Goal: Task Accomplishment & Management: Complete application form

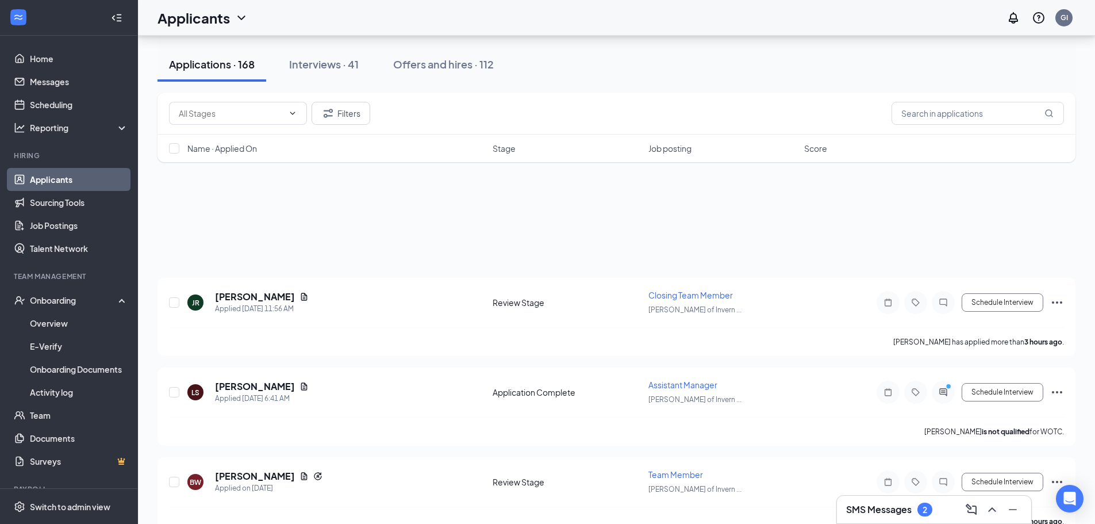
scroll to position [115, 0]
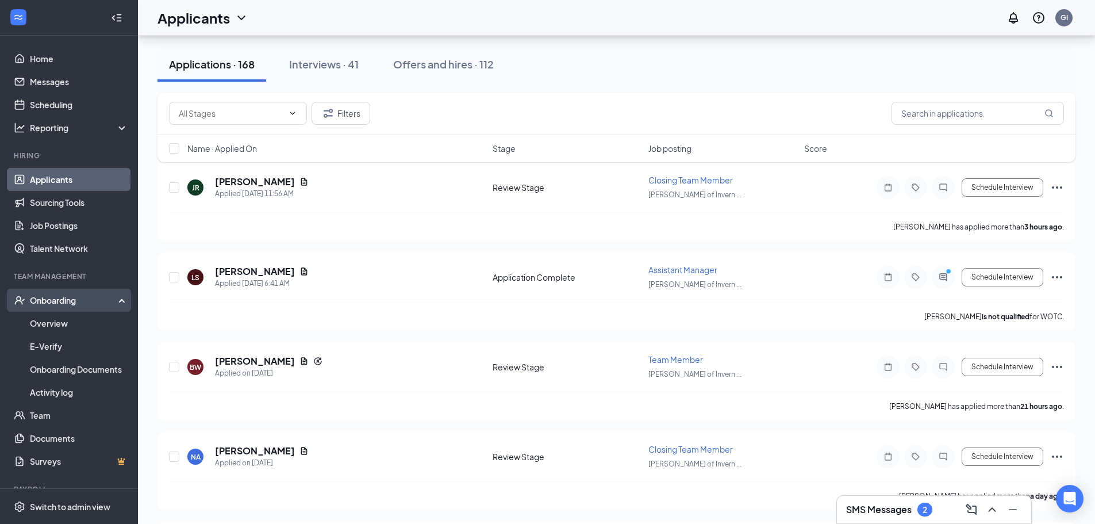
click at [80, 303] on div "Onboarding" at bounding box center [74, 300] width 89 height 12
click at [58, 307] on div "Onboarding" at bounding box center [69, 300] width 138 height 23
click at [47, 319] on link "Overview" at bounding box center [79, 323] width 98 height 23
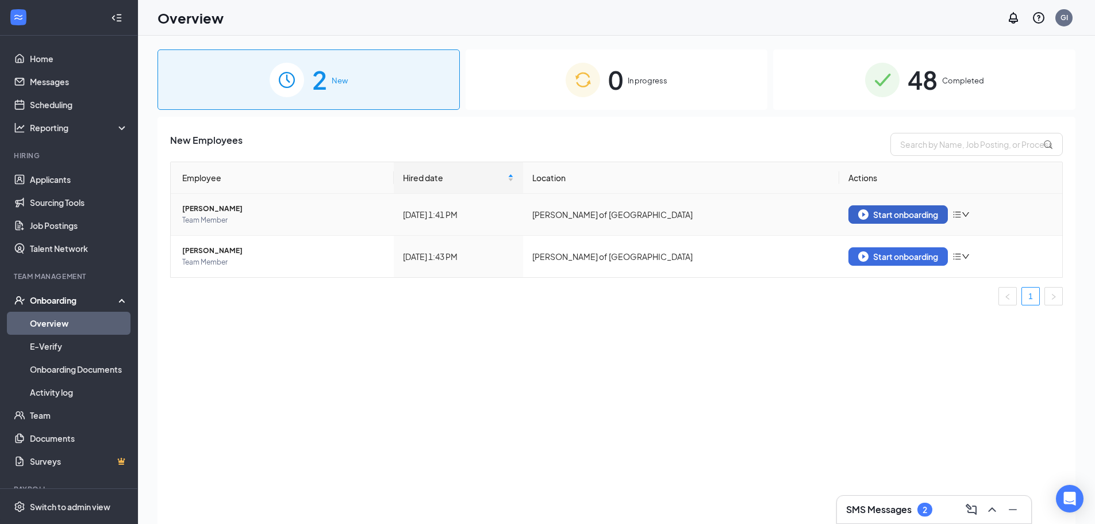
click at [920, 216] on div "Start onboarding" at bounding box center [899, 214] width 80 height 10
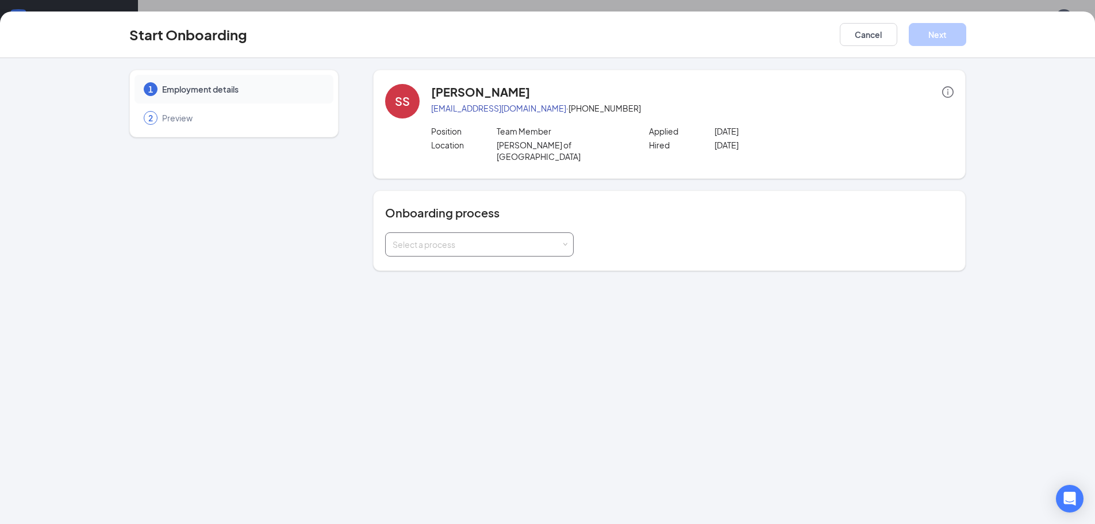
click at [545, 239] on div "Select a process" at bounding box center [480, 244] width 174 height 23
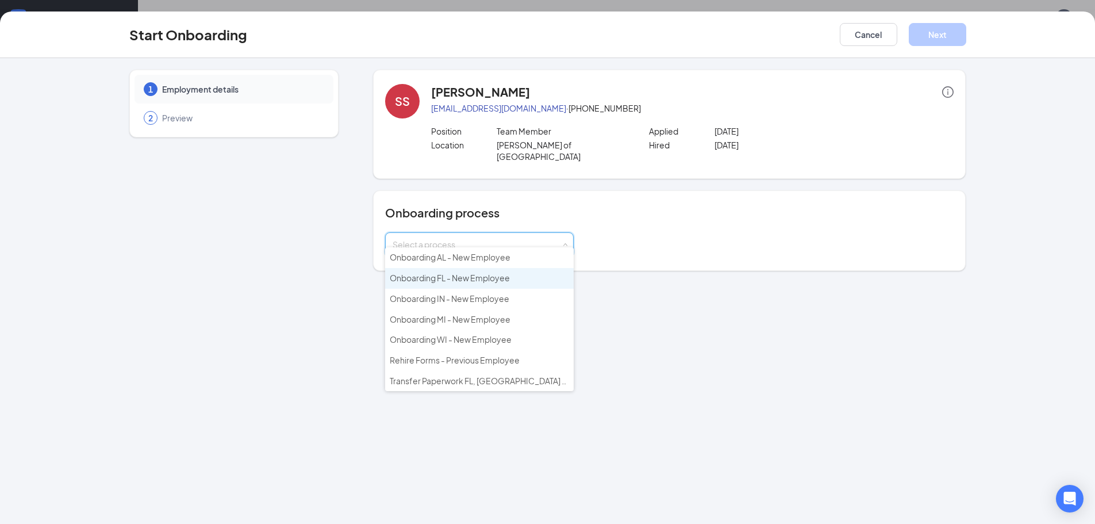
click at [504, 278] on span "Onboarding FL - New Employee" at bounding box center [450, 278] width 120 height 10
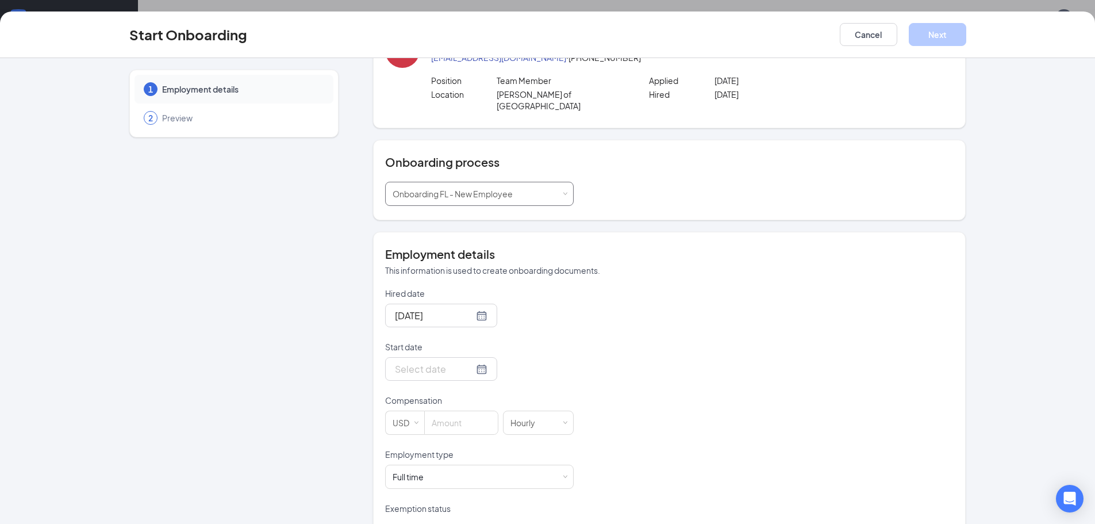
scroll to position [115, 0]
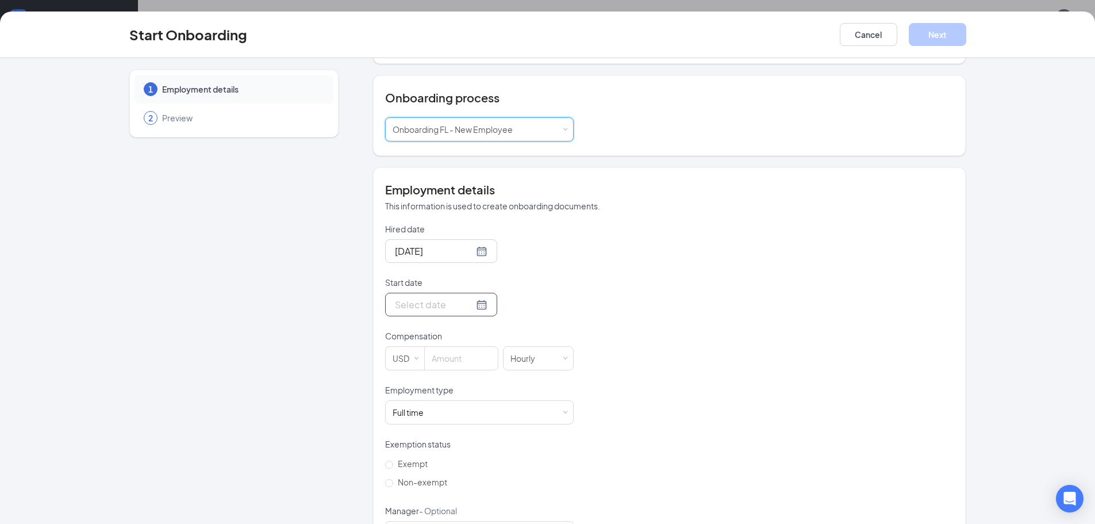
click at [441, 302] on div at bounding box center [441, 305] width 112 height 24
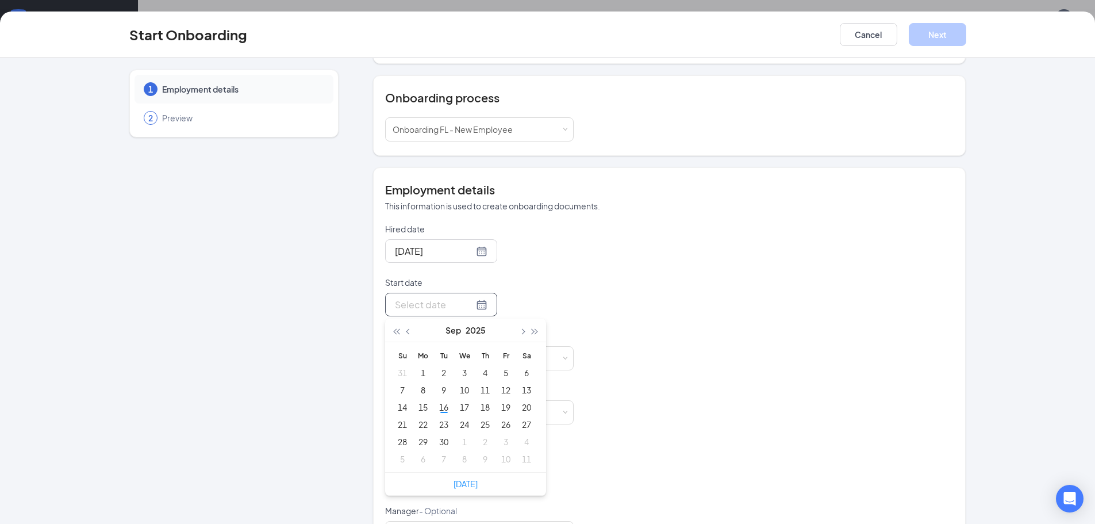
type input "Sep 6, 2025"
type input "Sep 19, 2025"
click at [502, 400] on div "19" at bounding box center [506, 407] width 14 height 14
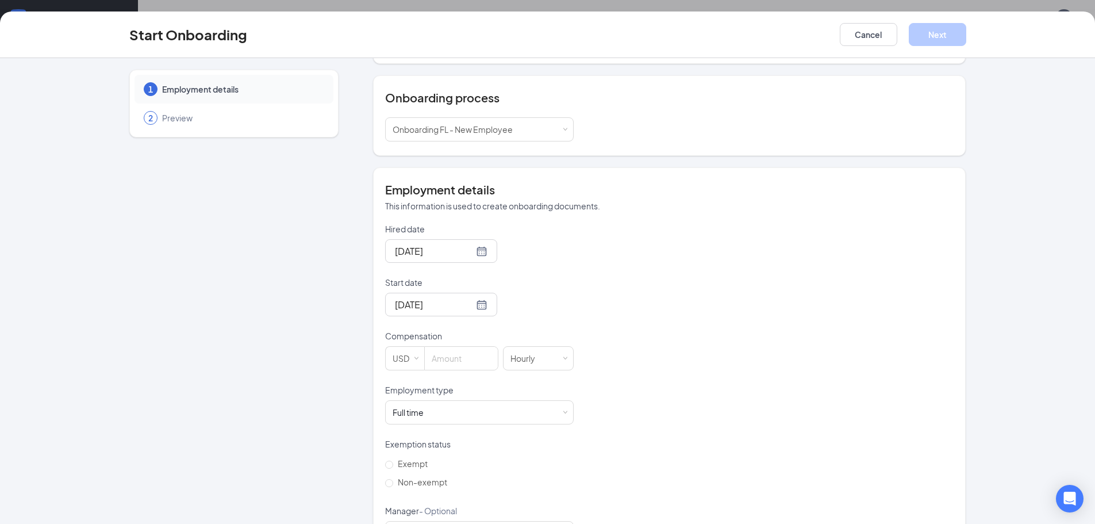
click at [611, 355] on div "Hired date Sep 16, 2025 Start date Sep 19, 2025 Sep 2025 Su Mo Tu We Th Fr Sa 3…" at bounding box center [669, 411] width 569 height 376
click at [466, 352] on input at bounding box center [461, 358] width 73 height 23
type input "15.5"
click at [553, 293] on div "Sep 19, 2025" at bounding box center [479, 305] width 189 height 24
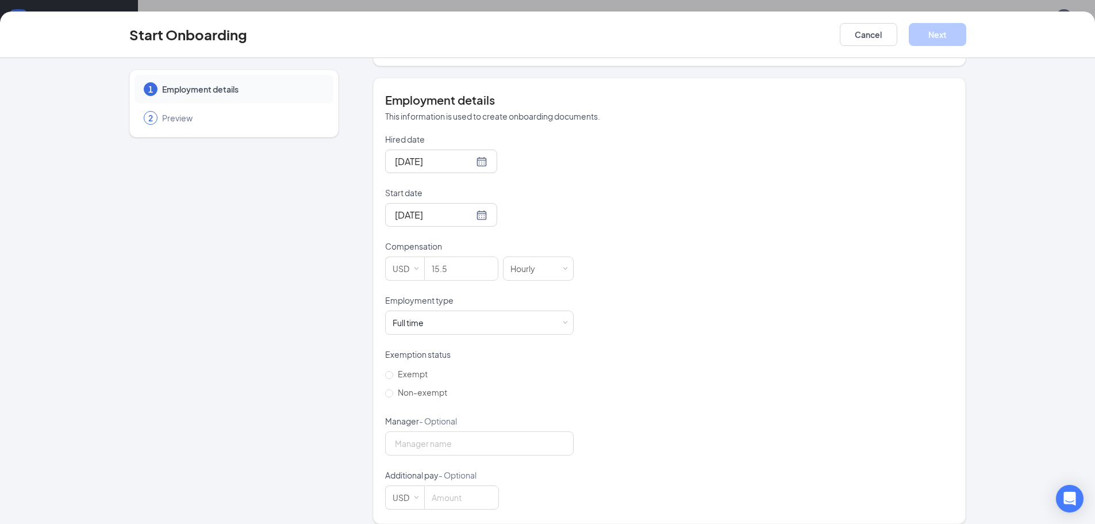
scroll to position [52, 0]
click at [413, 387] on span "Non-exempt" at bounding box center [422, 392] width 59 height 10
click at [393, 389] on input "Non-exempt" at bounding box center [389, 393] width 8 height 8
radio input "true"
click at [485, 431] on input "Manager - Optional" at bounding box center [479, 443] width 189 height 24
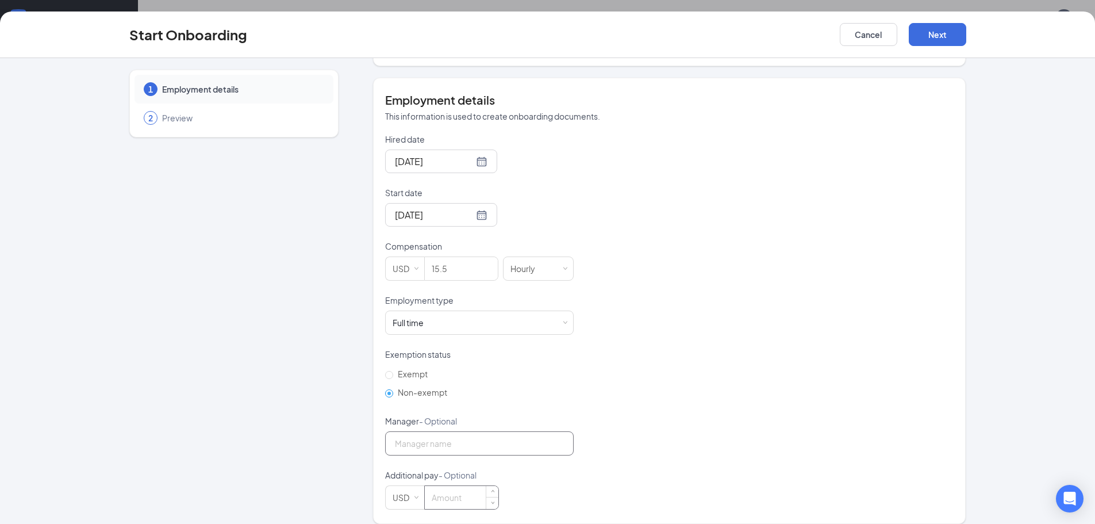
type input "Jillian Roberts"
click at [574, 390] on div "Hired date Sep 16, 2025 Start date Sep 19, 2025 Sep 2025 Su Mo Tu We Th Fr Sa 3…" at bounding box center [669, 321] width 569 height 376
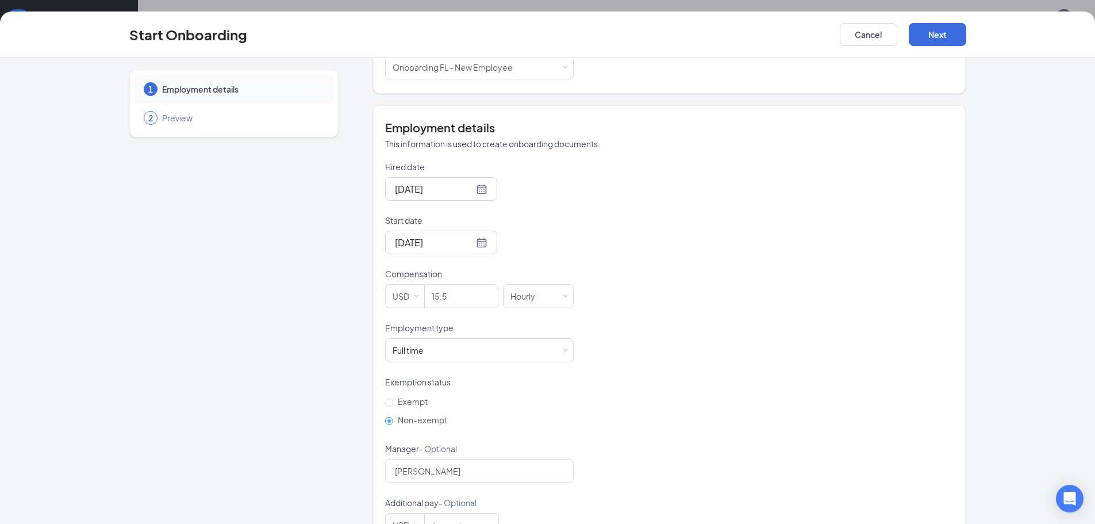
scroll to position [205, 0]
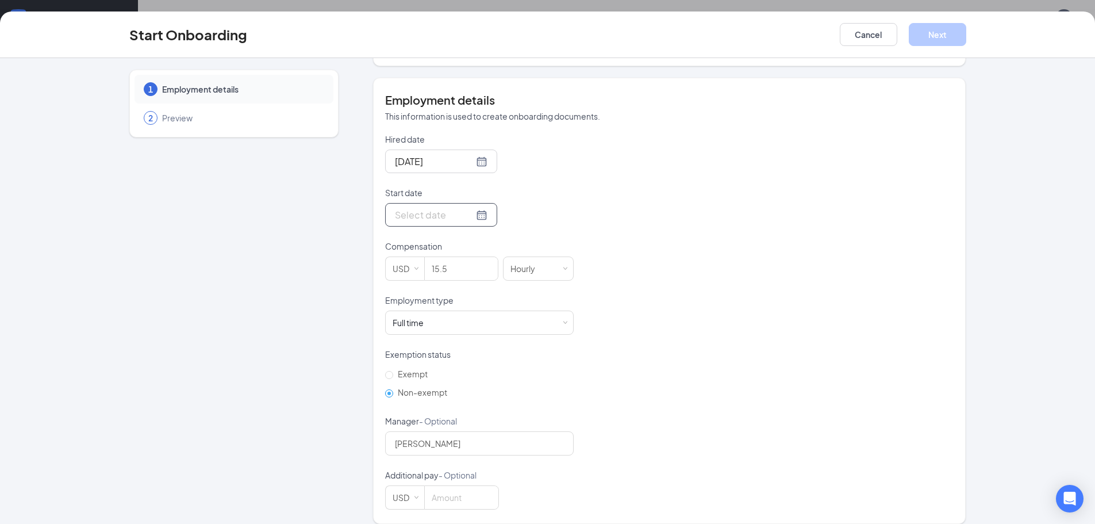
drag, startPoint x: 466, startPoint y: 208, endPoint x: 472, endPoint y: 204, distance: 7.4
click at [467, 209] on div at bounding box center [441, 215] width 93 height 14
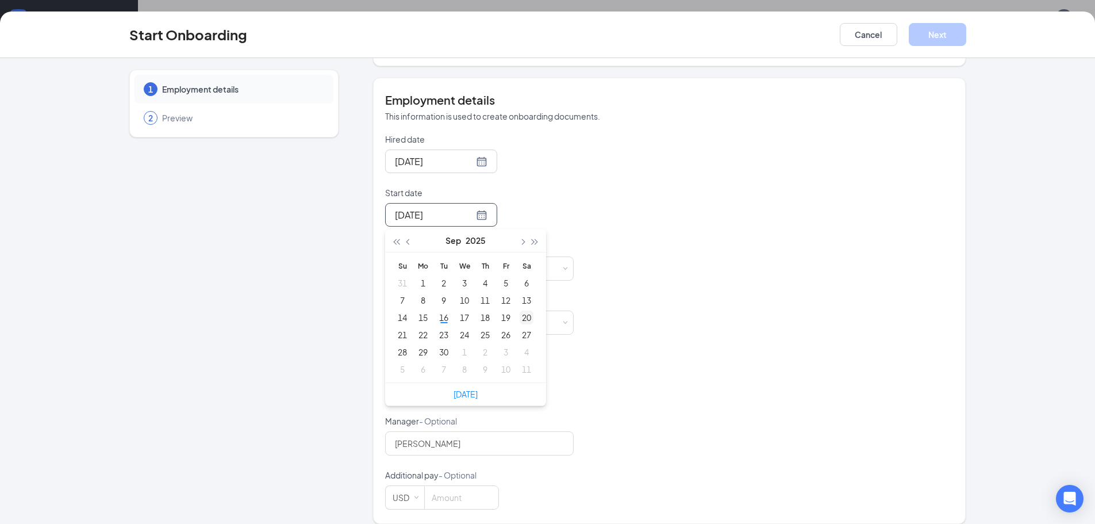
type input "Sep 13, 2025"
type input "Sep 19, 2025"
click at [499, 311] on div "19" at bounding box center [506, 318] width 14 height 14
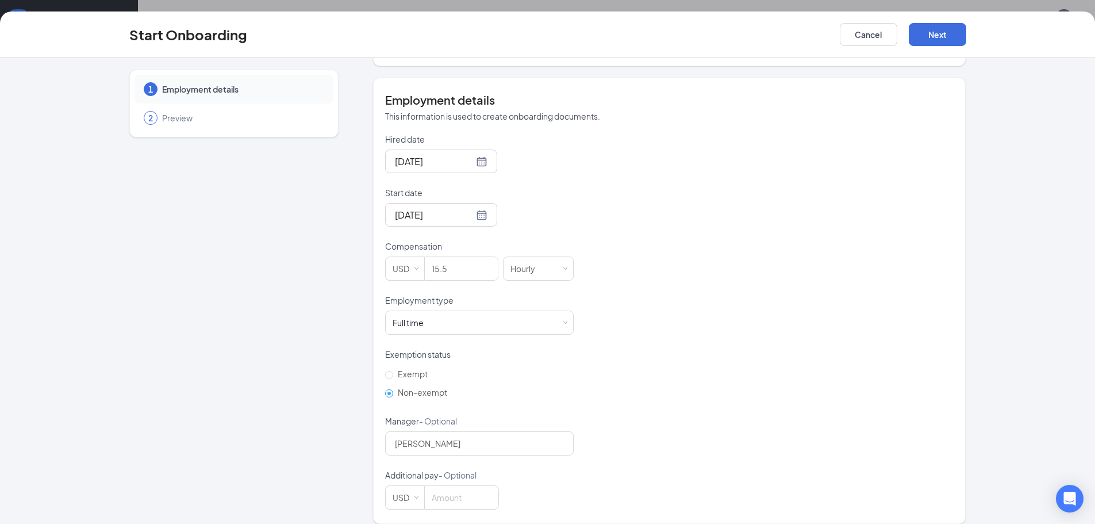
click at [646, 283] on div "Hired date Sep 16, 2025 Start date Sep 19, 2025 Sep 2025 Su Mo Tu We Th Fr Sa 3…" at bounding box center [669, 321] width 569 height 376
click at [530, 203] on div "Sep 19, 2025" at bounding box center [479, 215] width 189 height 24
click at [465, 208] on div at bounding box center [441, 215] width 93 height 14
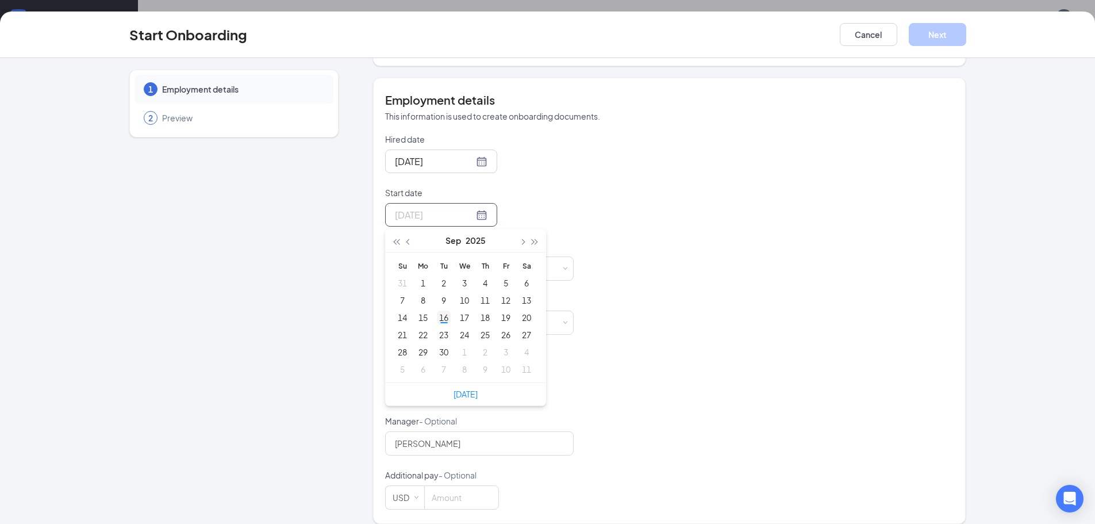
type input "Sep 16, 2025"
click at [446, 311] on div "16" at bounding box center [444, 318] width 14 height 14
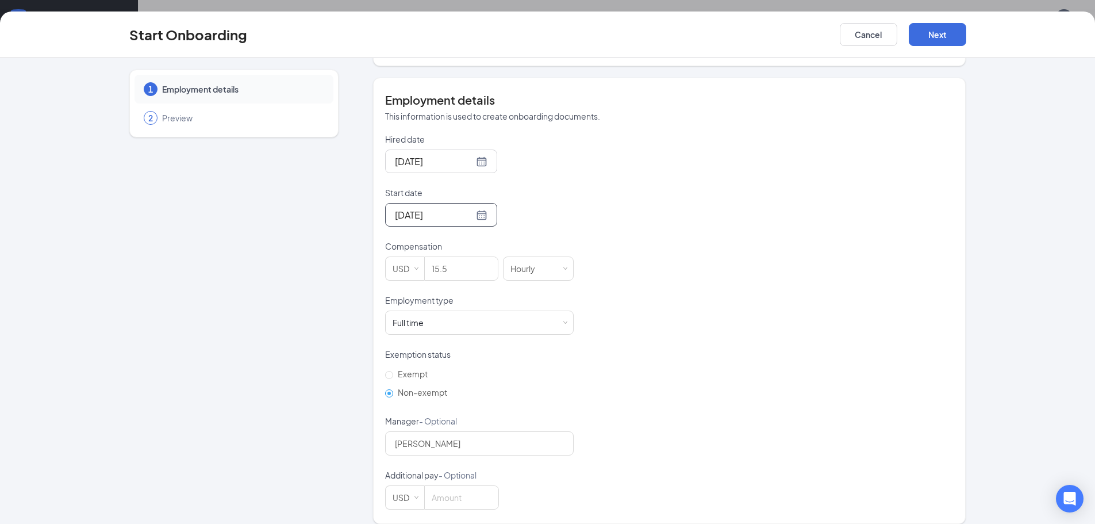
click at [589, 259] on div "Hired date Sep 16, 2025 Start date Sep 16, 2025 Sep 2025 Su Mo Tu We Th Fr Sa 3…" at bounding box center [669, 321] width 569 height 376
click at [475, 265] on input "15.5" at bounding box center [461, 268] width 73 height 23
type input "15.5"
click at [635, 281] on div "Hired date Sep 16, 2025 Start date Sep 16, 2025 Sep 2025 Su Mo Tu We Th Fr Sa 3…" at bounding box center [669, 321] width 569 height 376
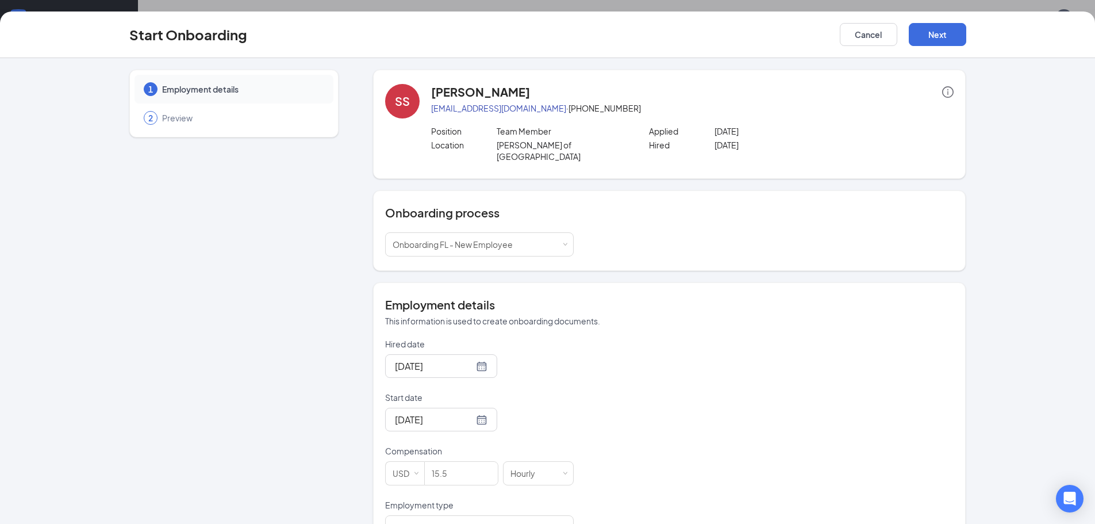
scroll to position [0, 0]
click at [939, 33] on button "Next" at bounding box center [938, 34] width 58 height 23
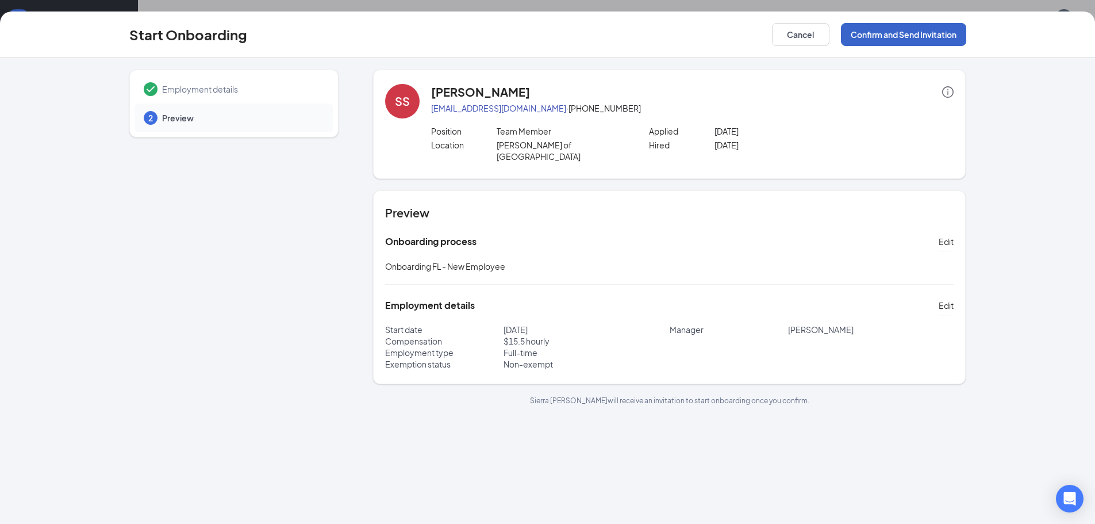
click at [918, 35] on button "Confirm and Send Invitation" at bounding box center [903, 34] width 125 height 23
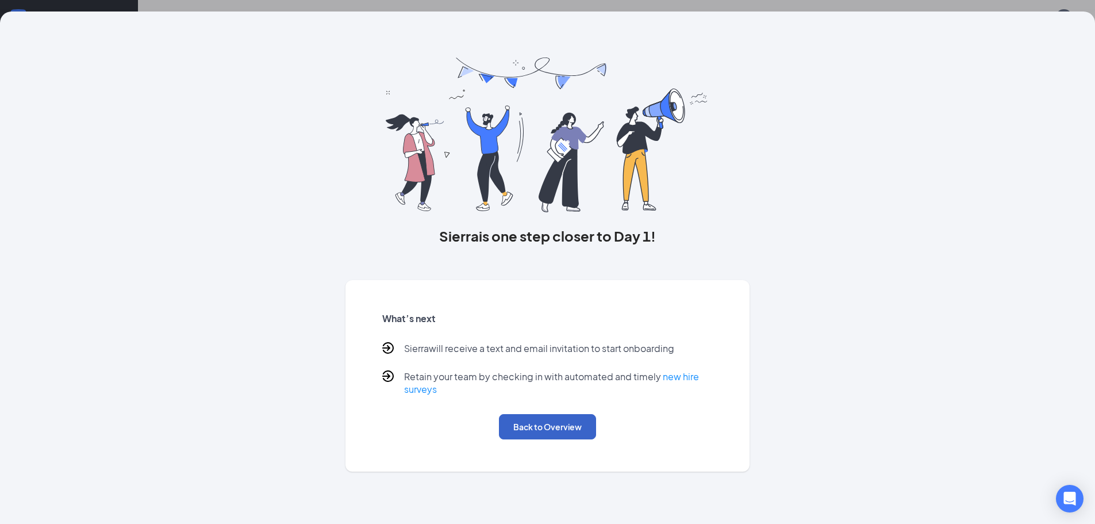
click at [565, 428] on button "Back to Overview" at bounding box center [547, 426] width 97 height 25
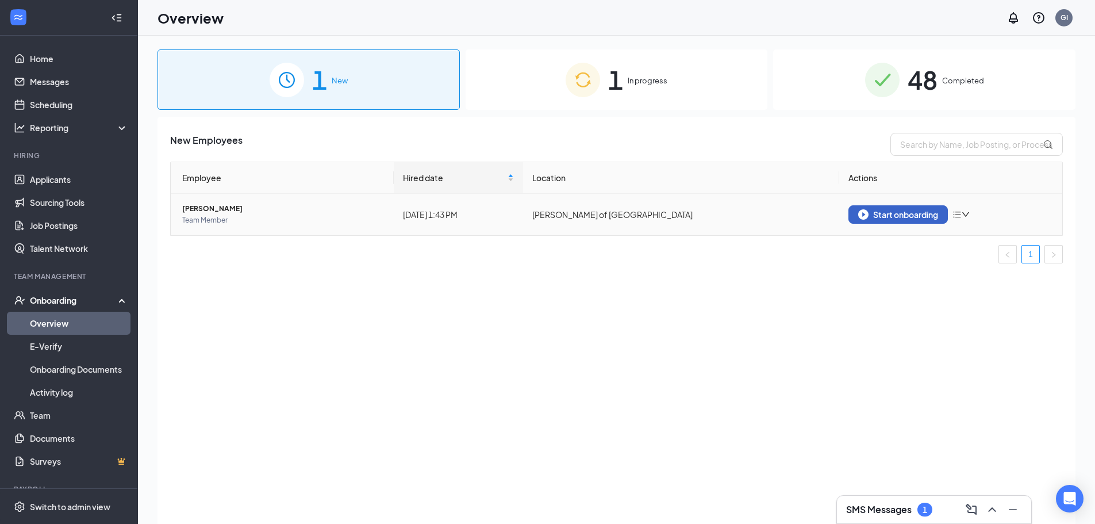
click at [871, 216] on div "Start onboarding" at bounding box center [899, 214] width 80 height 10
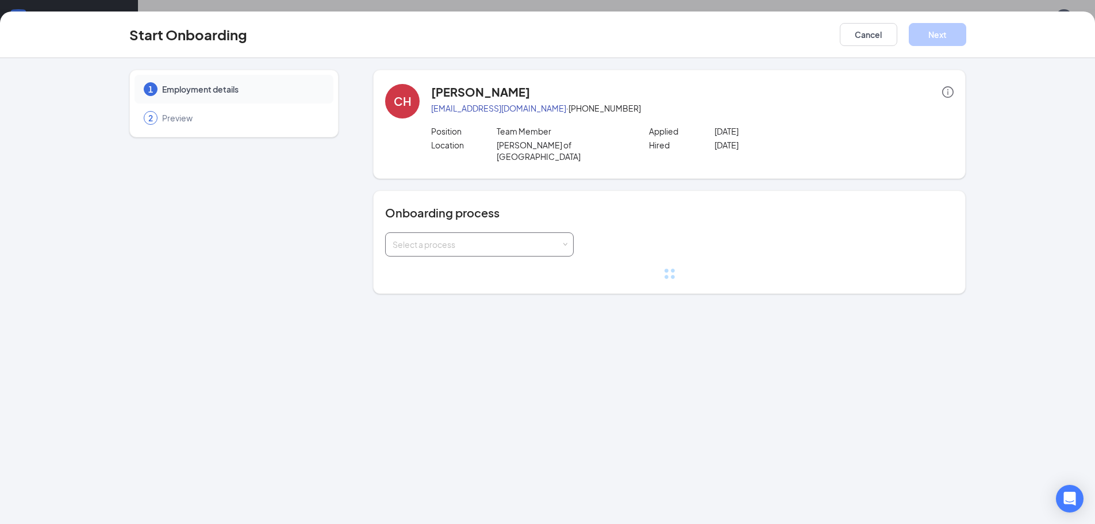
click at [497, 239] on div "Select a process" at bounding box center [477, 245] width 168 height 12
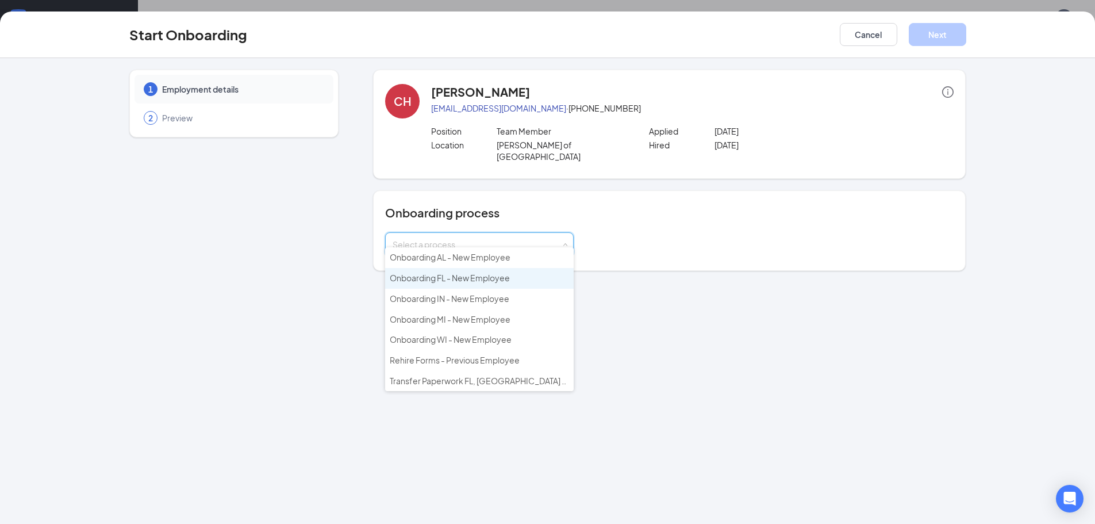
click at [489, 278] on span "Onboarding FL - New Employee" at bounding box center [450, 278] width 120 height 10
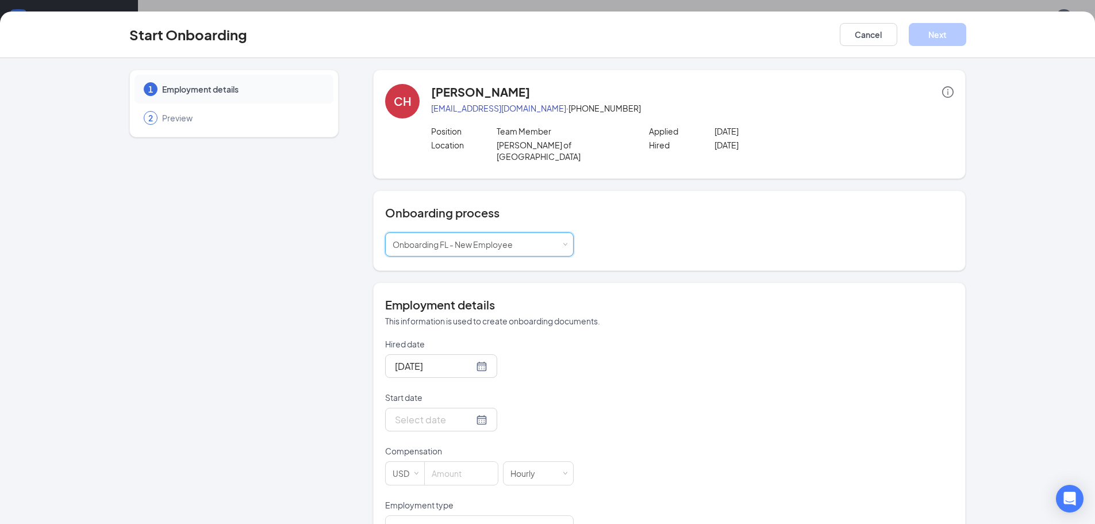
click at [643, 263] on div "CH Casandra Howell casandrad822@gmail.com · (352) 814-3225 Position Team Member…" at bounding box center [669, 399] width 593 height 659
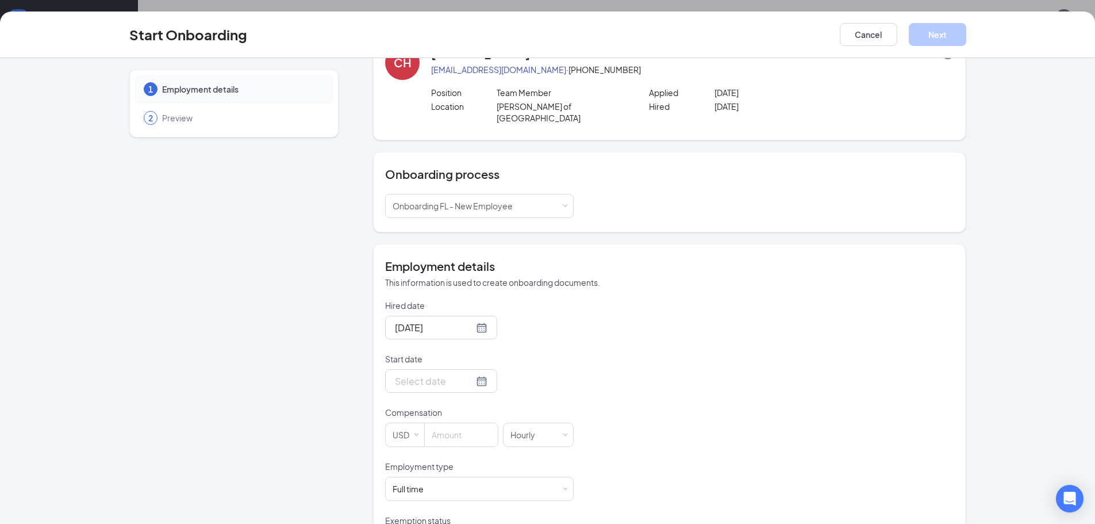
scroll to position [173, 0]
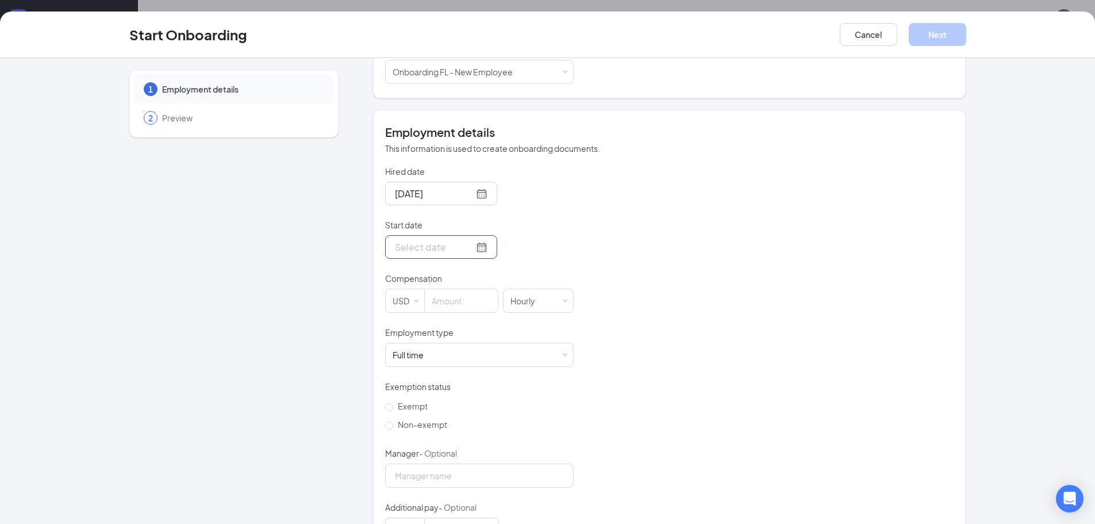
click at [422, 235] on div at bounding box center [441, 247] width 112 height 24
click at [429, 240] on input "Start date" at bounding box center [434, 247] width 79 height 14
type input "Sep 16, 2025"
click at [442, 343] on div "16" at bounding box center [444, 350] width 14 height 14
click at [623, 281] on div "Hired date Sep 16, 2025 Start date Sep 16, 2025 Sep 2025 Su Mo Tu We Th Fr Sa 3…" at bounding box center [669, 354] width 569 height 376
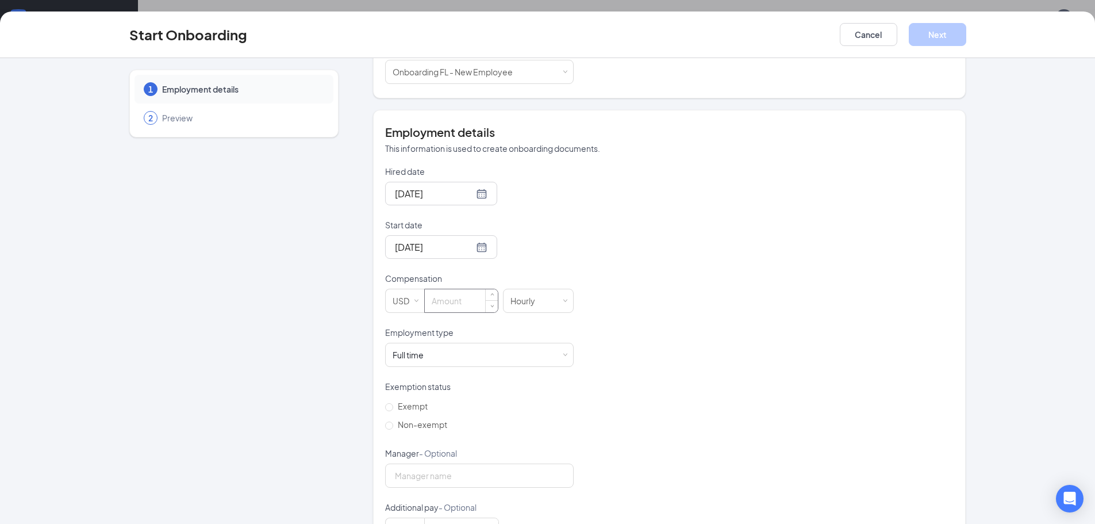
click at [468, 294] on input at bounding box center [461, 300] width 73 height 23
click at [643, 246] on div "Hired date Sep 16, 2025 Start date Sep 16, 2025 Sep 2025 Su Mo Tu We Th Fr Sa 3…" at bounding box center [669, 354] width 569 height 376
click at [474, 291] on input "1400" at bounding box center [461, 300] width 73 height 23
type input "14"
click at [678, 274] on div "Hired date Sep 16, 2025 Start date Sep 16, 2025 Sep 2025 Su Mo Tu We Th Fr Sa 3…" at bounding box center [669, 354] width 569 height 376
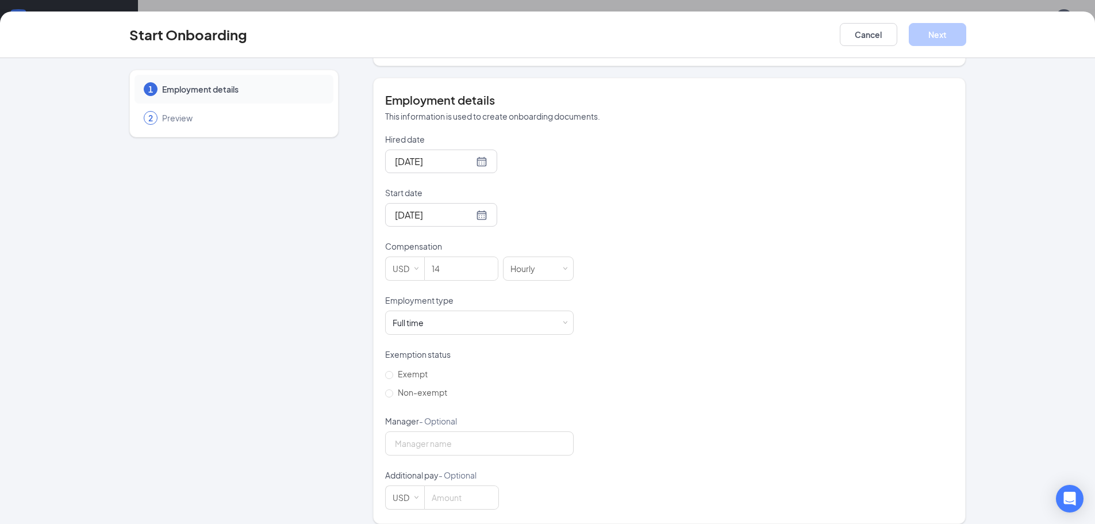
scroll to position [52, 0]
click at [467, 311] on div "Full time Works 30+ hours per week and is reasonably expected to work" at bounding box center [480, 322] width 174 height 23
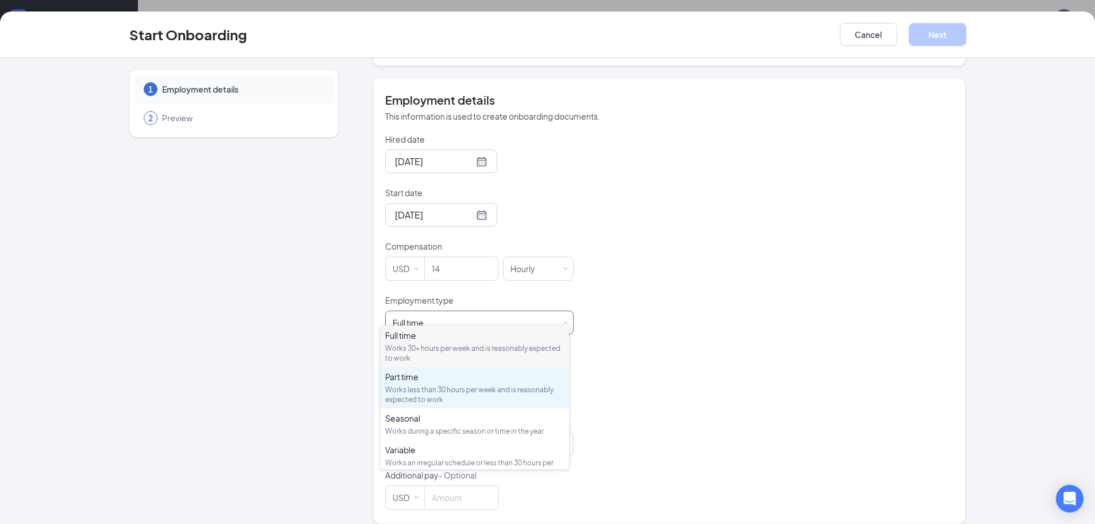
click at [490, 392] on div "Works less than 30 hours per week and is reasonably expected to work" at bounding box center [474, 395] width 179 height 20
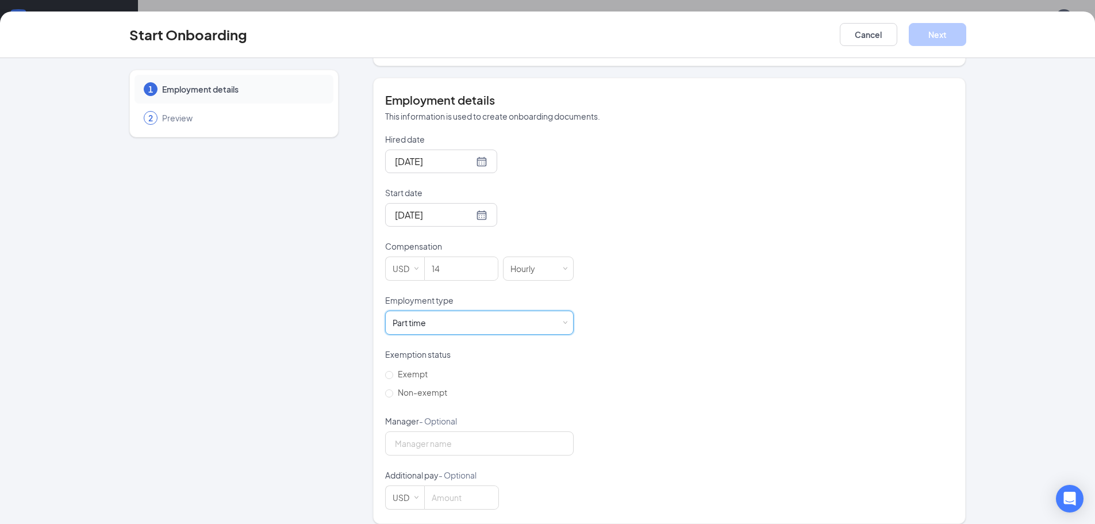
click at [633, 351] on div "Hired date Sep 16, 2025 Start date Sep 16, 2025 Sep 2025 Su Mo Tu We Th Fr Sa 3…" at bounding box center [669, 321] width 569 height 376
click at [421, 388] on label "Non-exempt" at bounding box center [418, 392] width 67 height 18
click at [393, 389] on input "Non-exempt" at bounding box center [389, 393] width 8 height 8
radio input "true"
click at [436, 431] on input "Manager - Optional" at bounding box center [479, 443] width 189 height 24
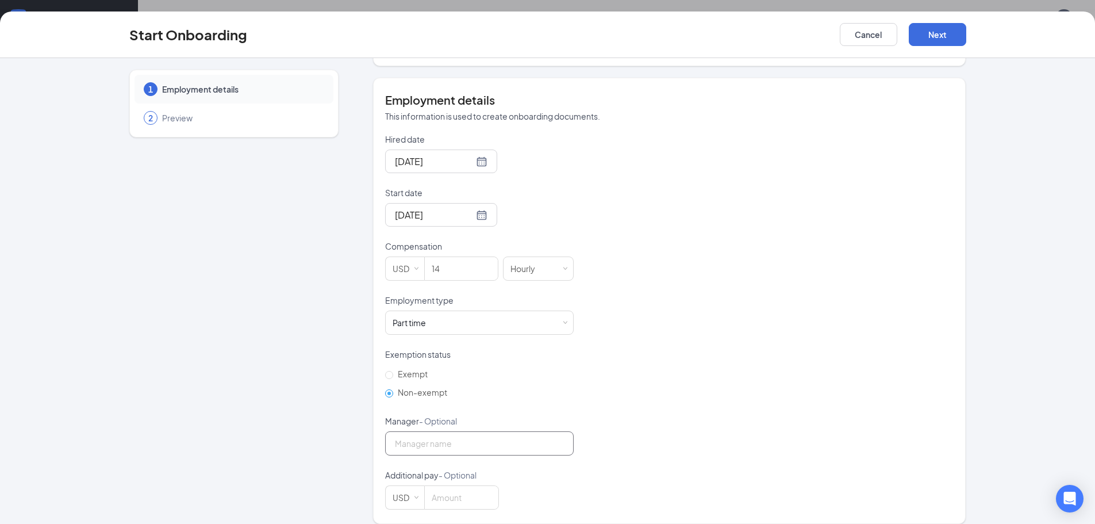
type input "Jillian Roberts"
click at [662, 410] on div "Hired date Sep 16, 2025 Start date Sep 16, 2025 Sep 2025 Su Mo Tu We Th Fr Sa 3…" at bounding box center [669, 321] width 569 height 376
click at [940, 29] on button "Next" at bounding box center [938, 34] width 58 height 23
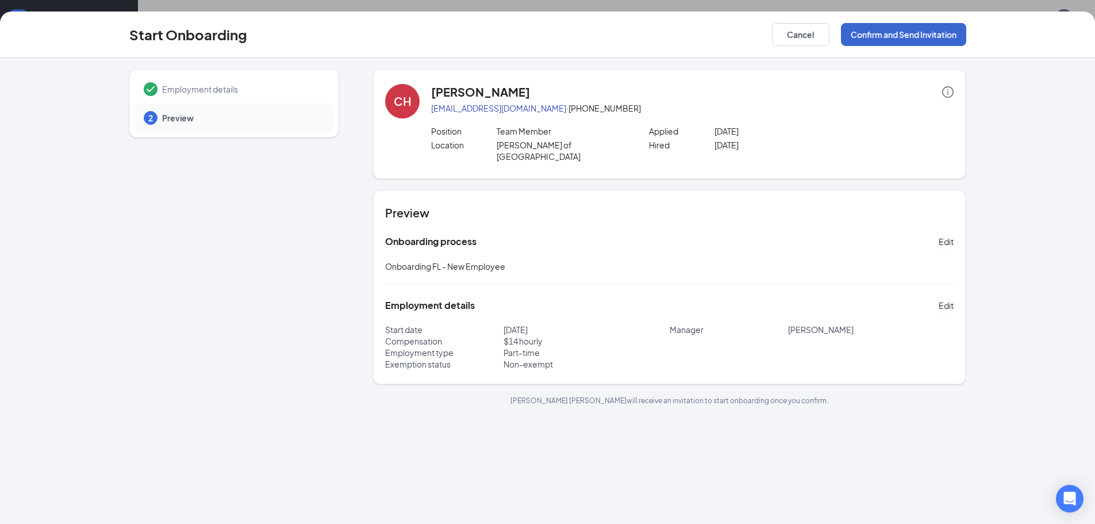
scroll to position [0, 0]
click at [764, 232] on div "Onboarding process Edit" at bounding box center [669, 241] width 569 height 18
click at [899, 33] on button "Confirm and Send Invitation" at bounding box center [903, 34] width 125 height 23
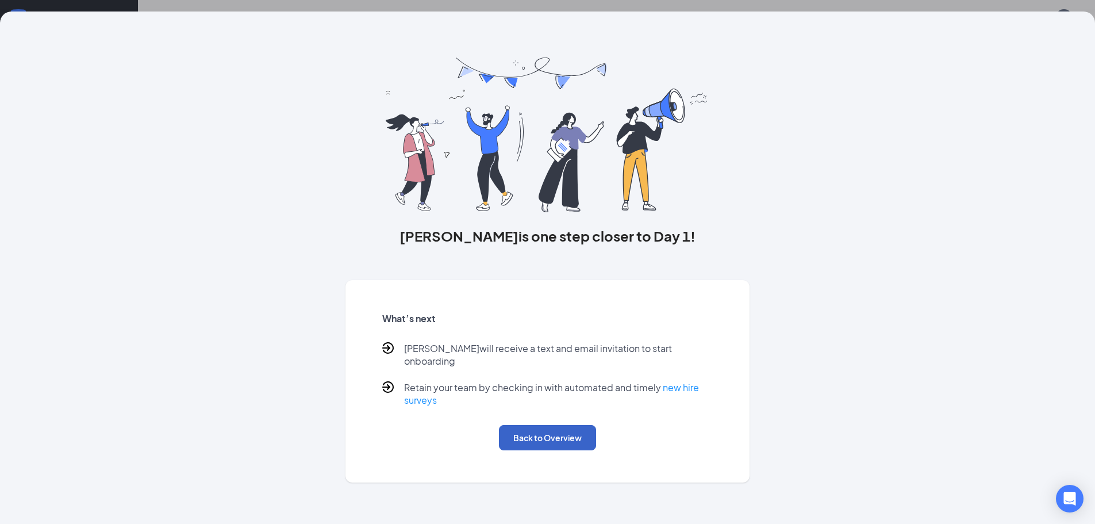
click at [571, 428] on button "Back to Overview" at bounding box center [547, 437] width 97 height 25
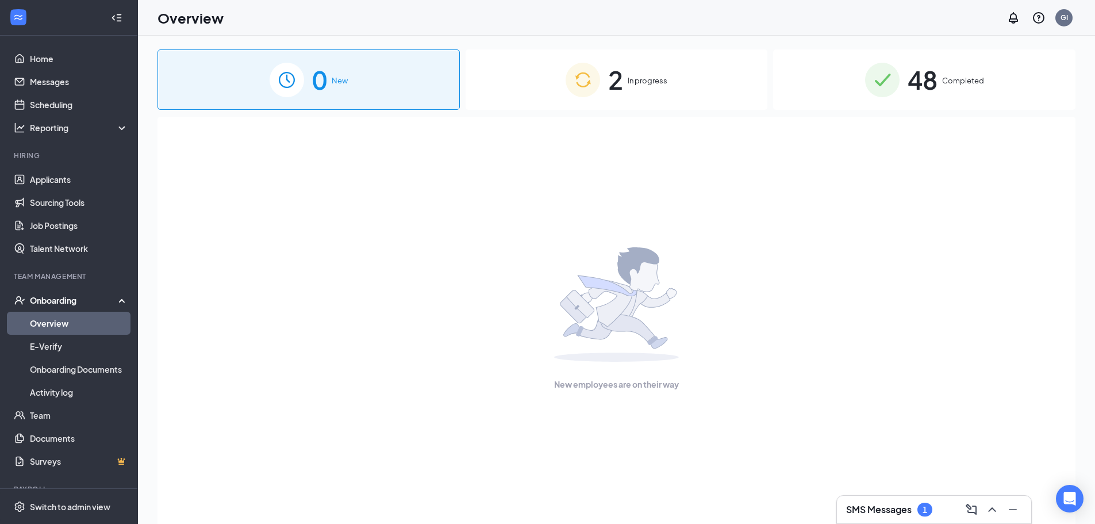
click at [629, 85] on span "In progress" at bounding box center [648, 81] width 40 height 12
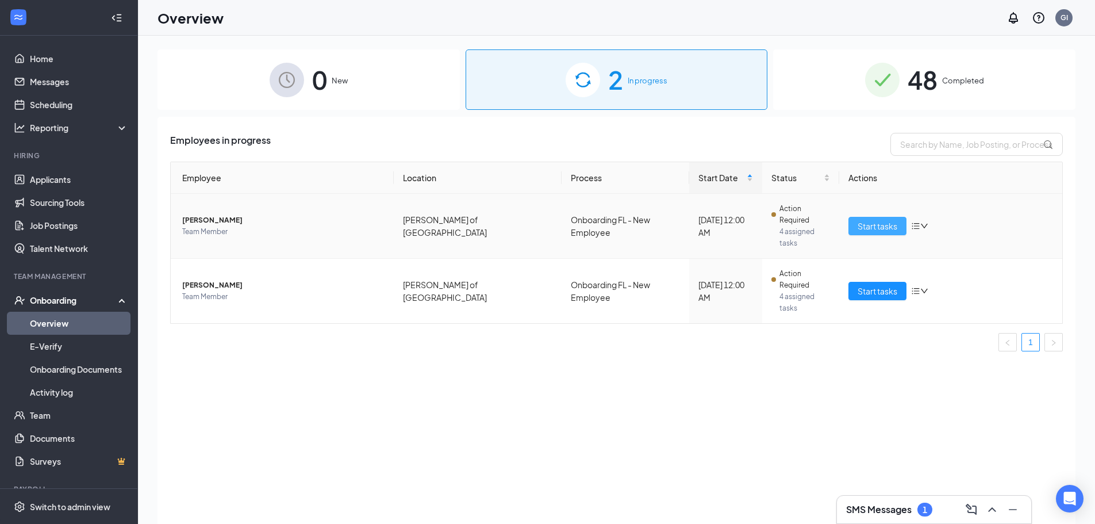
click at [875, 220] on span "Start tasks" at bounding box center [878, 226] width 40 height 13
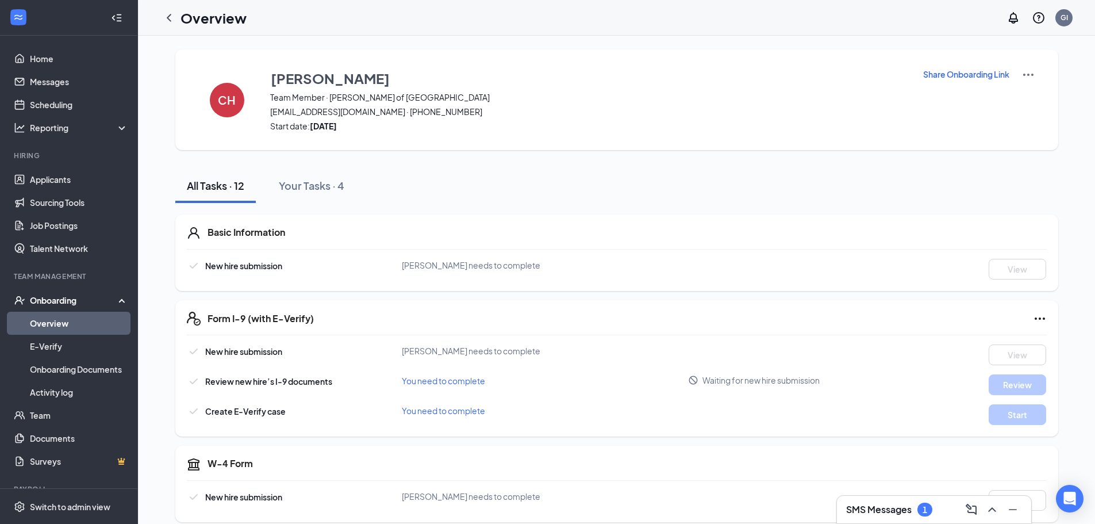
click at [938, 504] on div "SMS Messages 1" at bounding box center [934, 509] width 176 height 18
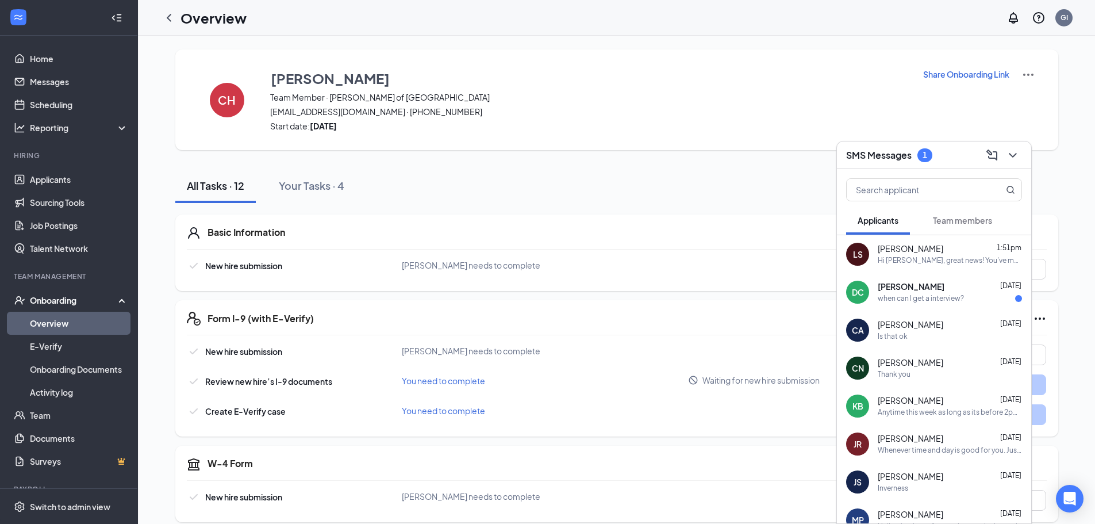
click at [960, 262] on div "Hi [PERSON_NAME], great news! You've moved to the next stage of the application…" at bounding box center [950, 261] width 144 height 10
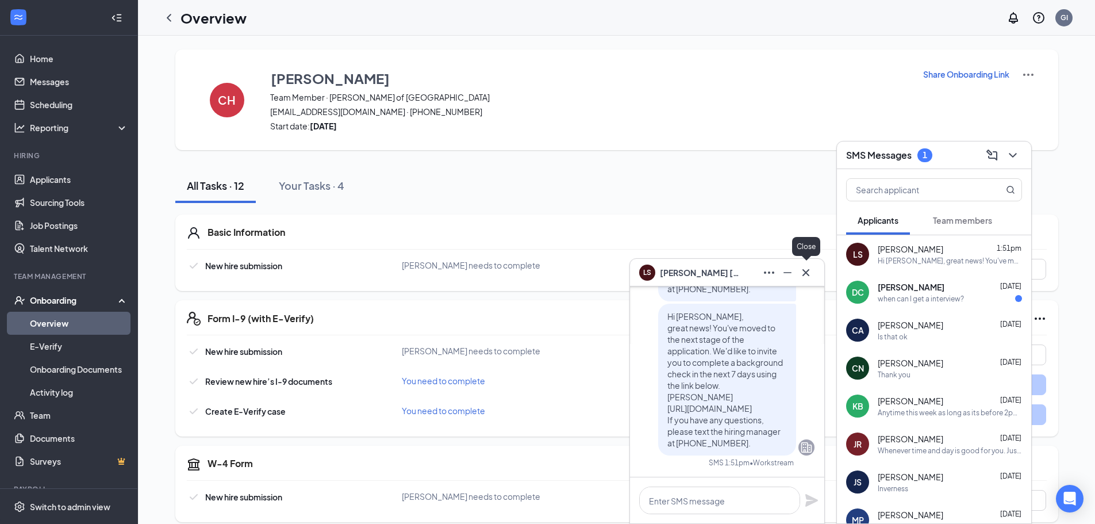
click at [810, 275] on icon "Cross" at bounding box center [806, 273] width 14 height 14
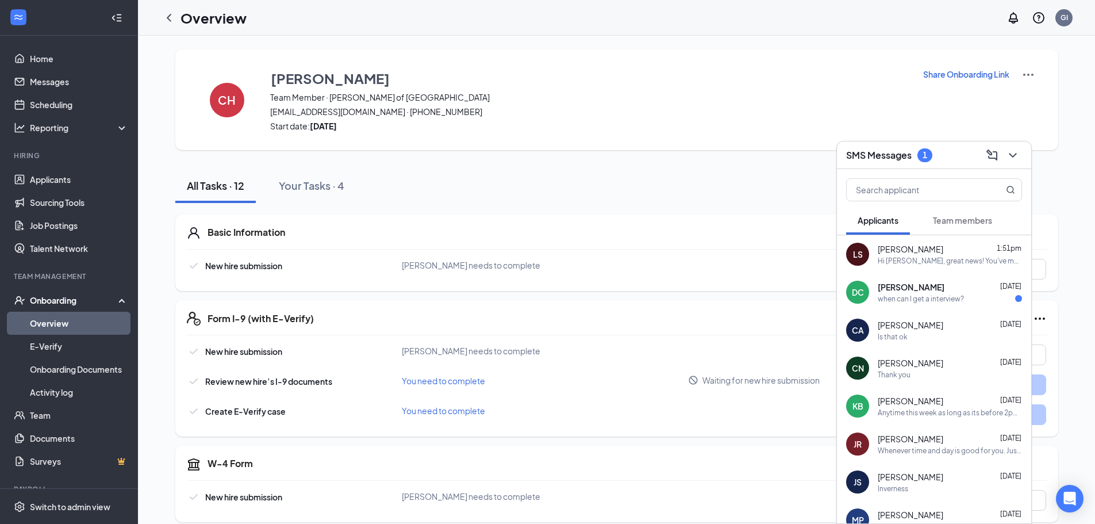
click at [971, 224] on span "Team members" at bounding box center [962, 220] width 59 height 10
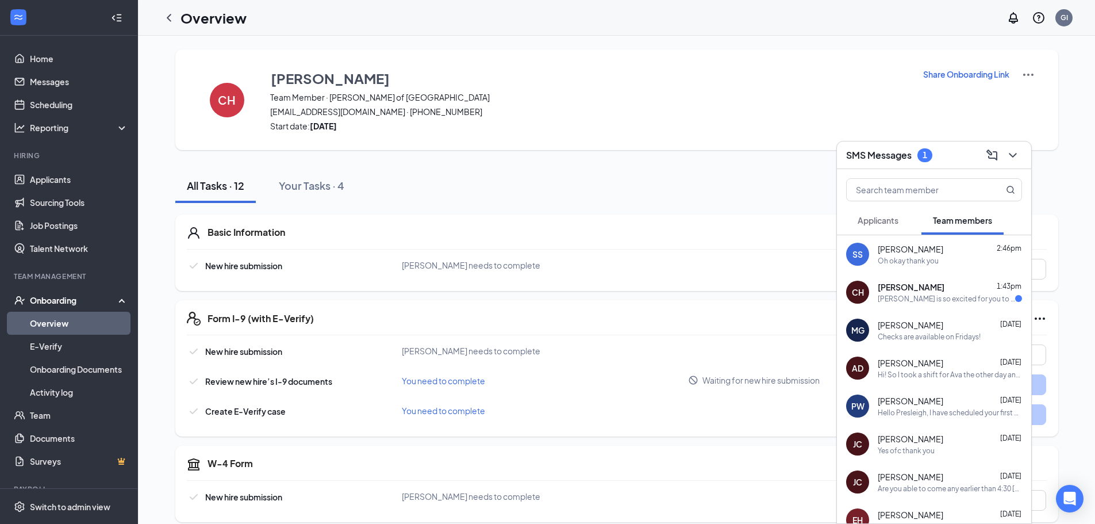
click at [878, 214] on div "Applicants" at bounding box center [878, 220] width 41 height 12
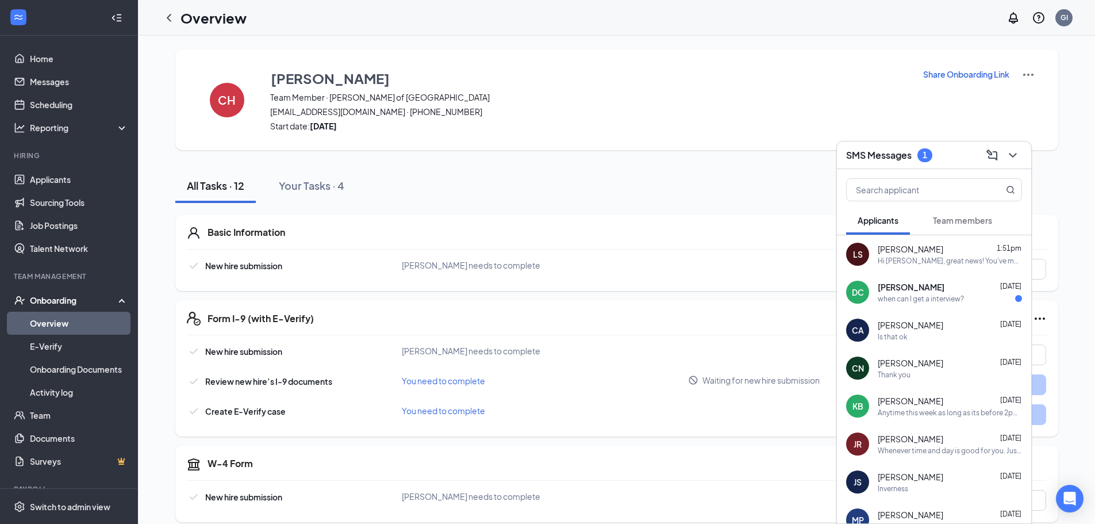
click at [931, 217] on button "Team members" at bounding box center [963, 220] width 82 height 29
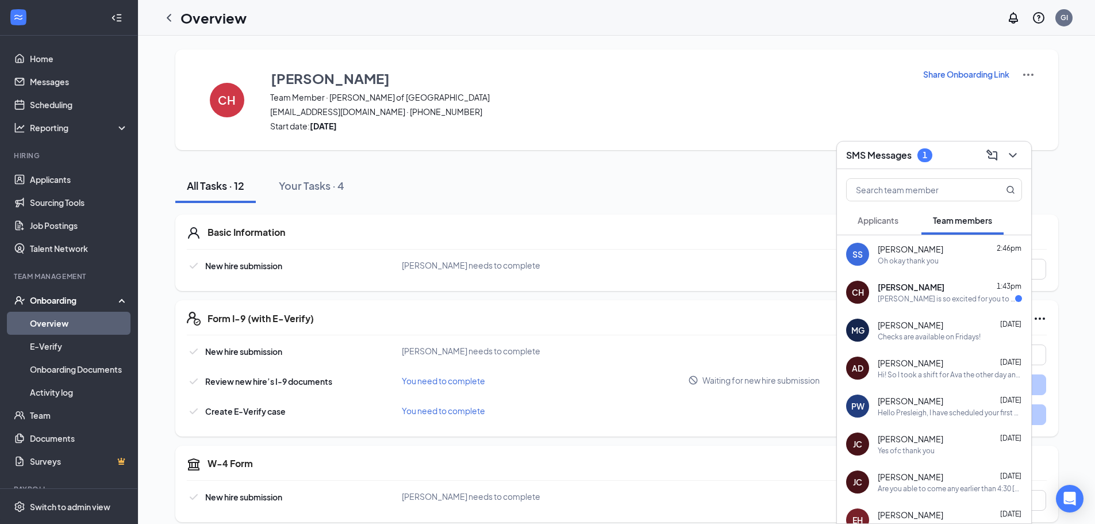
click at [919, 301] on div "[PERSON_NAME] is so excited for you to join our team! Do you know anyone else w…" at bounding box center [946, 299] width 137 height 10
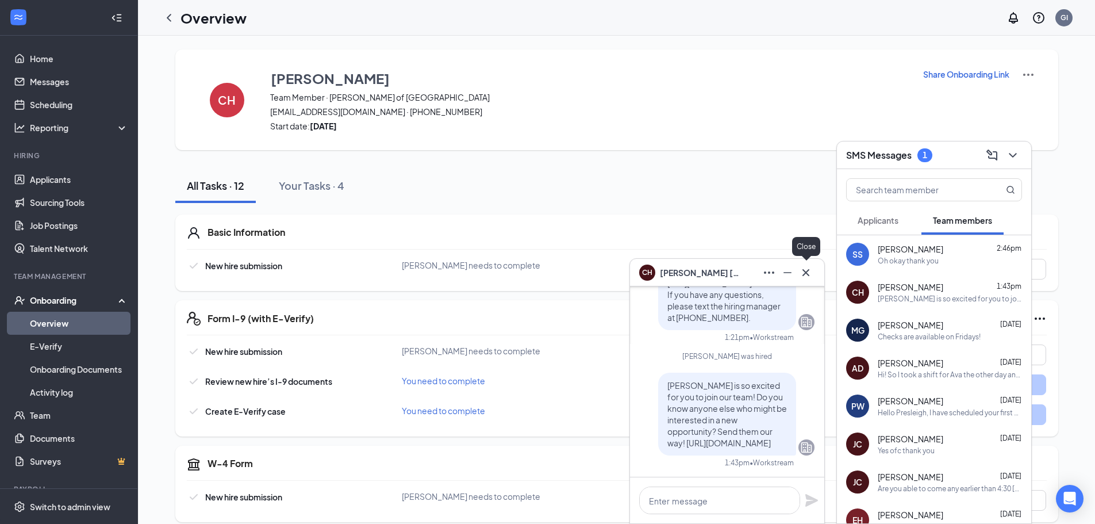
click at [807, 274] on icon "Cross" at bounding box center [806, 273] width 14 height 14
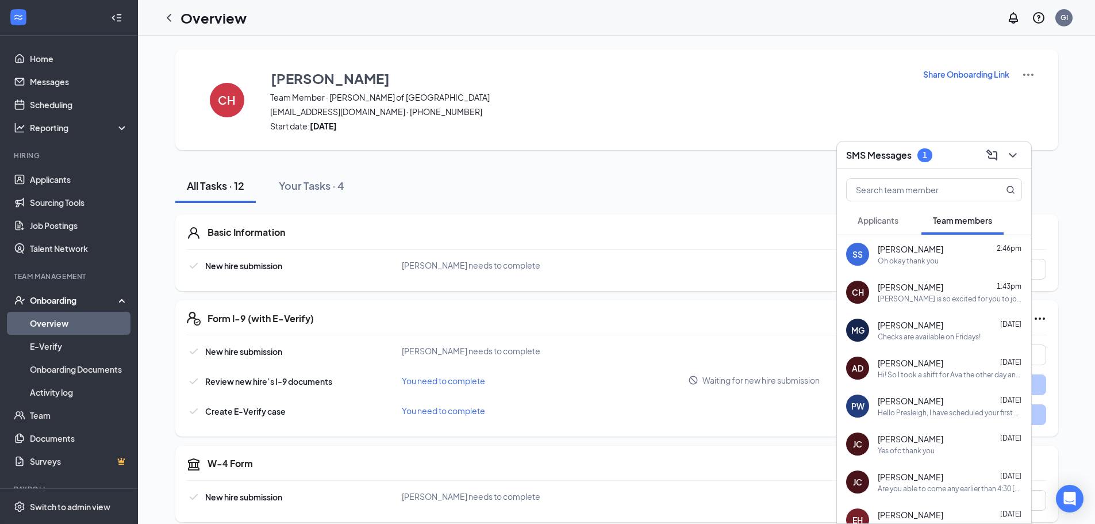
click at [893, 206] on button "Applicants" at bounding box center [878, 220] width 64 height 29
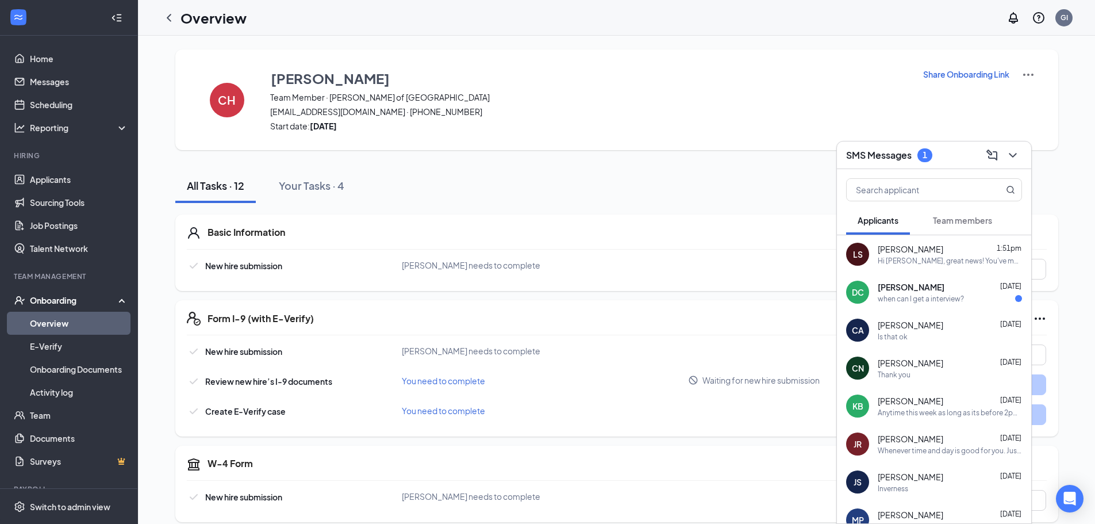
click at [892, 221] on span "Applicants" at bounding box center [878, 220] width 41 height 10
click at [924, 155] on div "1" at bounding box center [925, 155] width 5 height 10
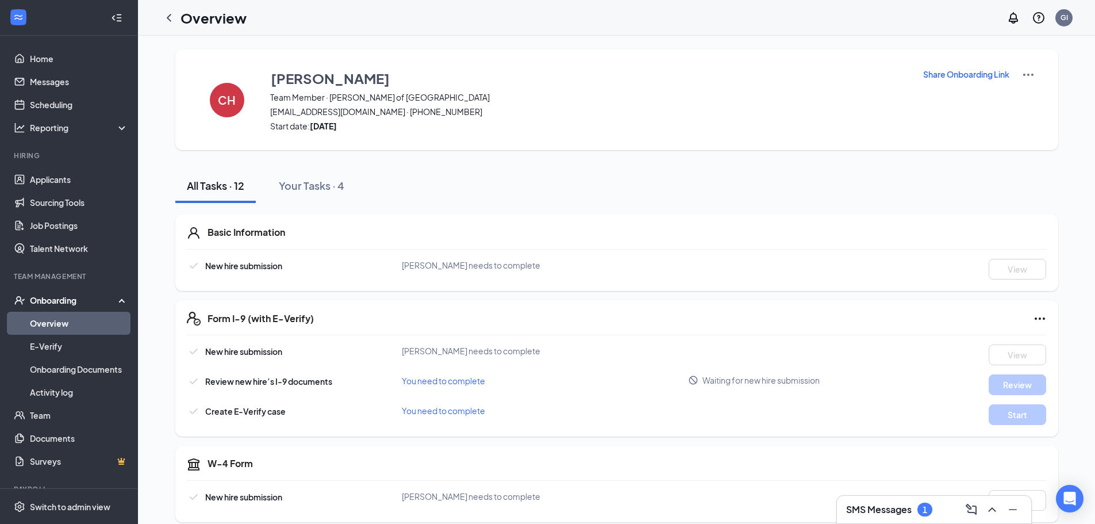
click at [72, 327] on link "Overview" at bounding box center [79, 323] width 98 height 23
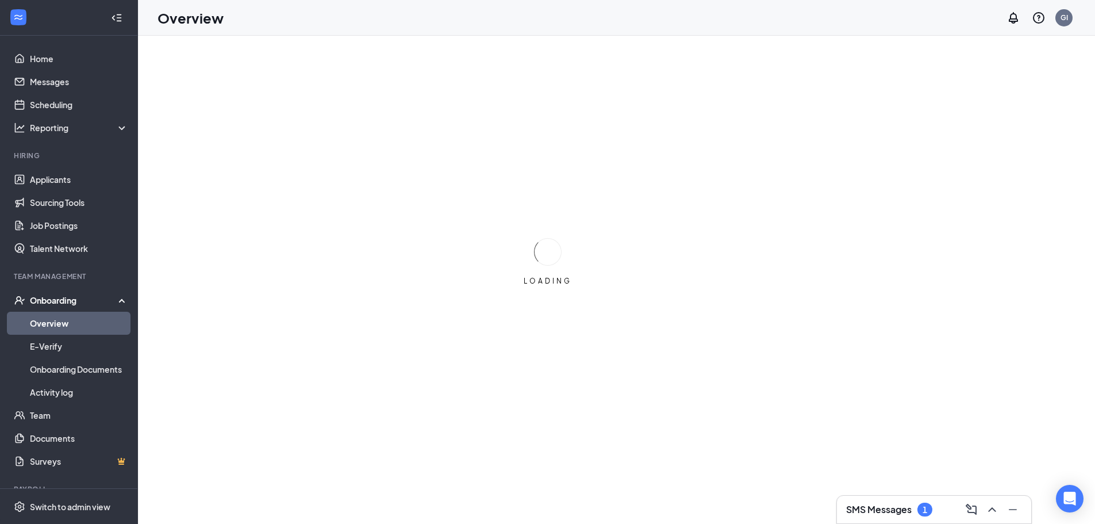
click at [897, 511] on h3 "SMS Messages" at bounding box center [879, 509] width 66 height 13
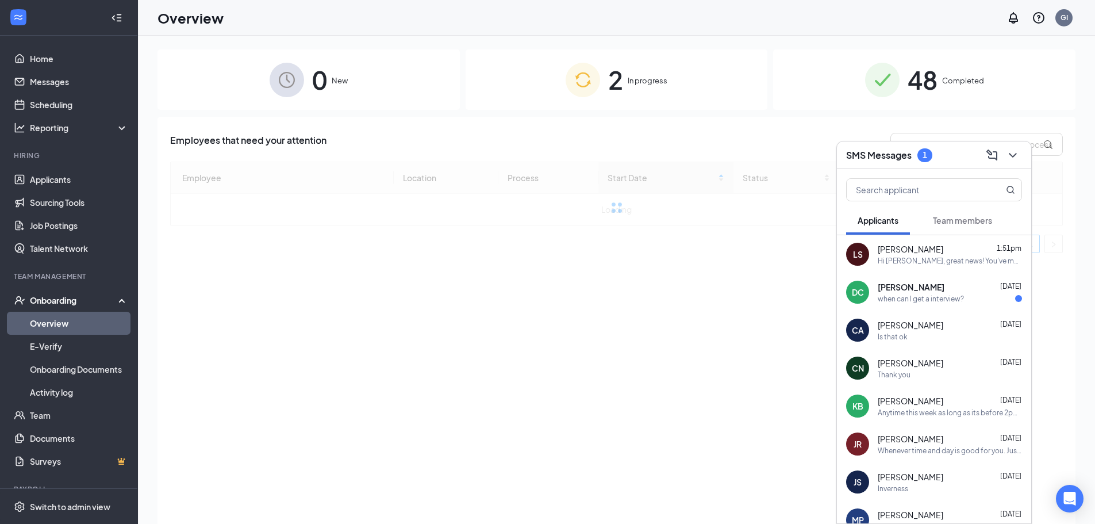
click at [961, 222] on span "Team members" at bounding box center [962, 220] width 59 height 10
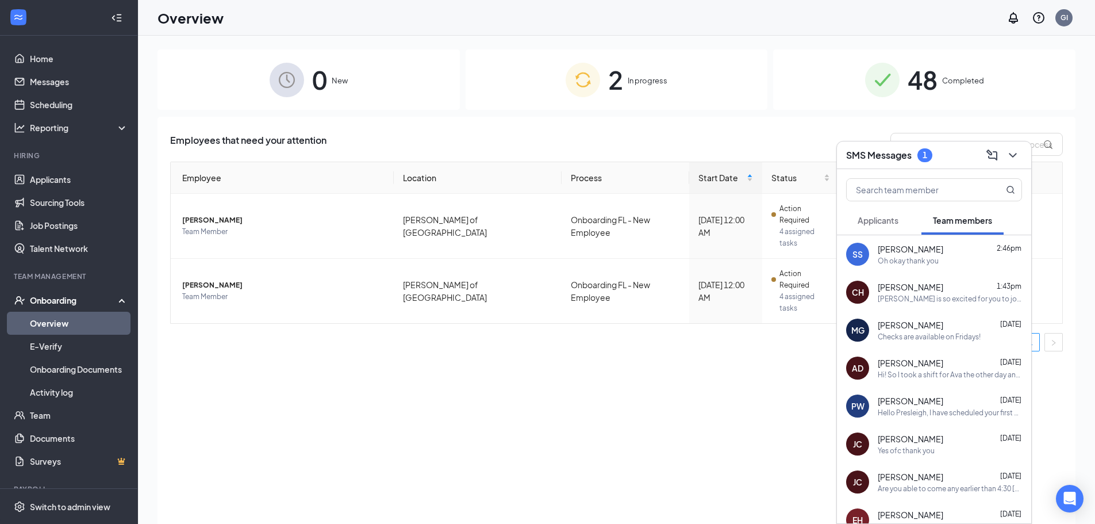
click at [890, 225] on span "Applicants" at bounding box center [878, 220] width 41 height 10
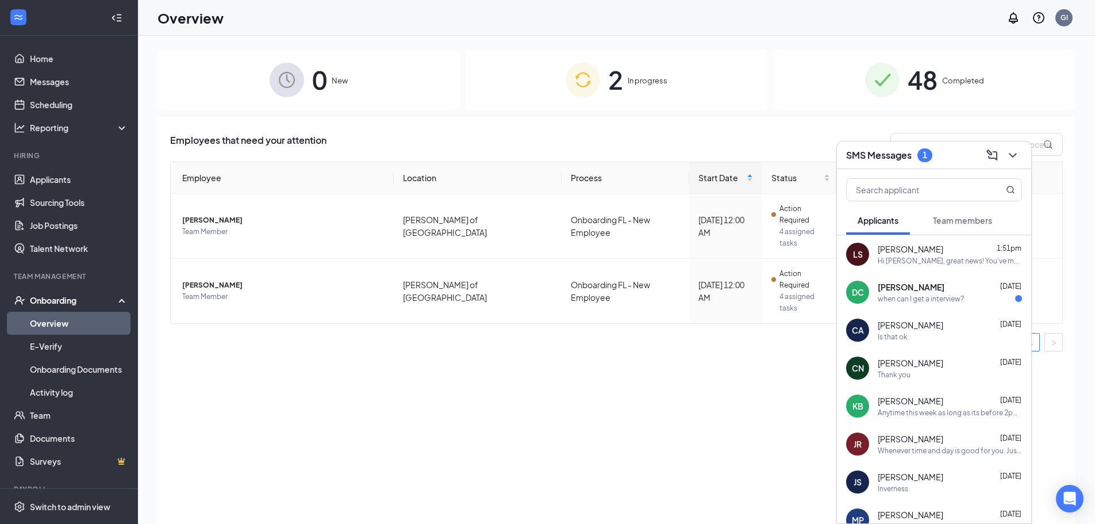
click at [909, 158] on h3 "SMS Messages" at bounding box center [879, 155] width 66 height 13
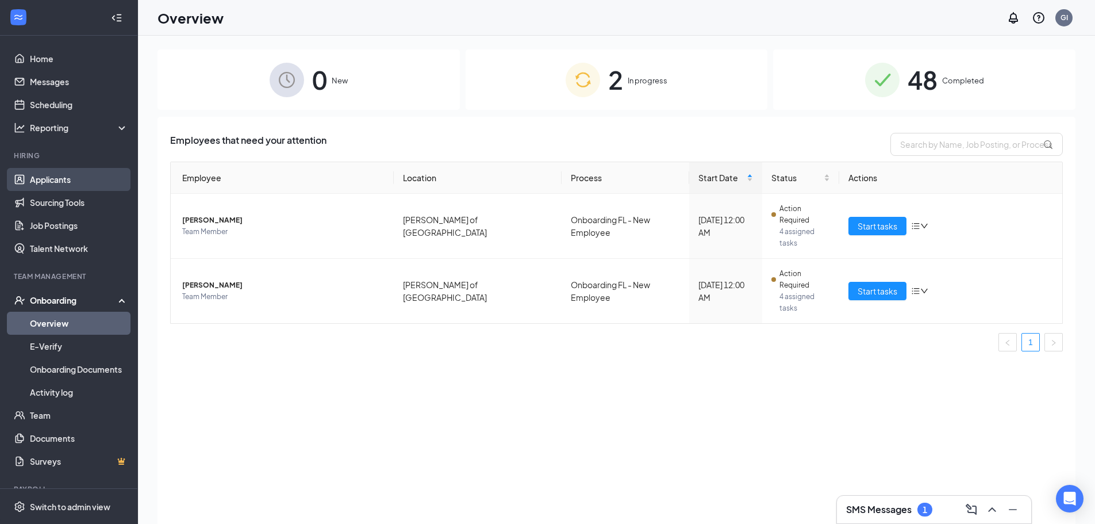
click at [48, 173] on link "Applicants" at bounding box center [79, 179] width 98 height 23
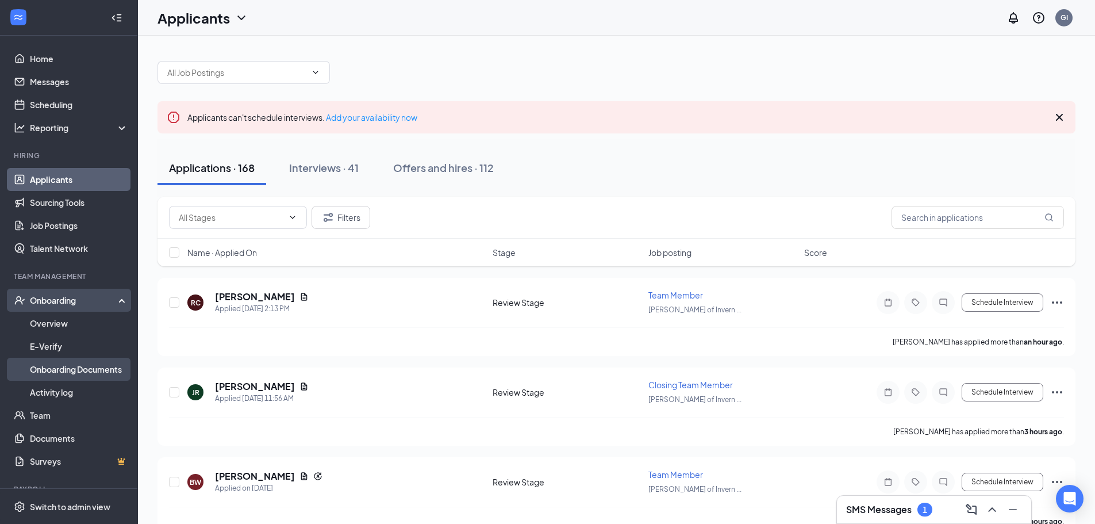
click at [86, 366] on link "Onboarding Documents" at bounding box center [79, 369] width 98 height 23
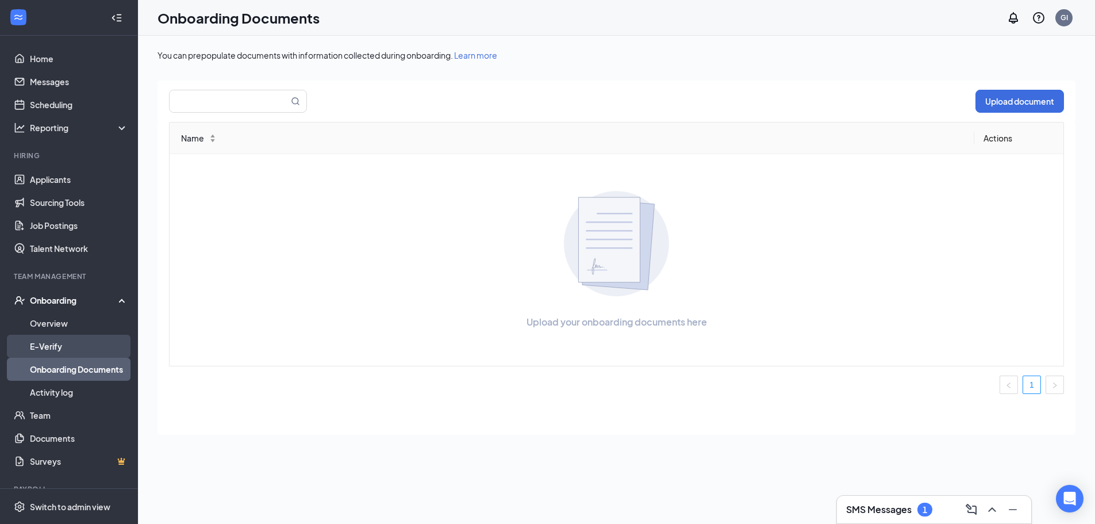
click at [60, 340] on link "E-Verify" at bounding box center [79, 346] width 98 height 23
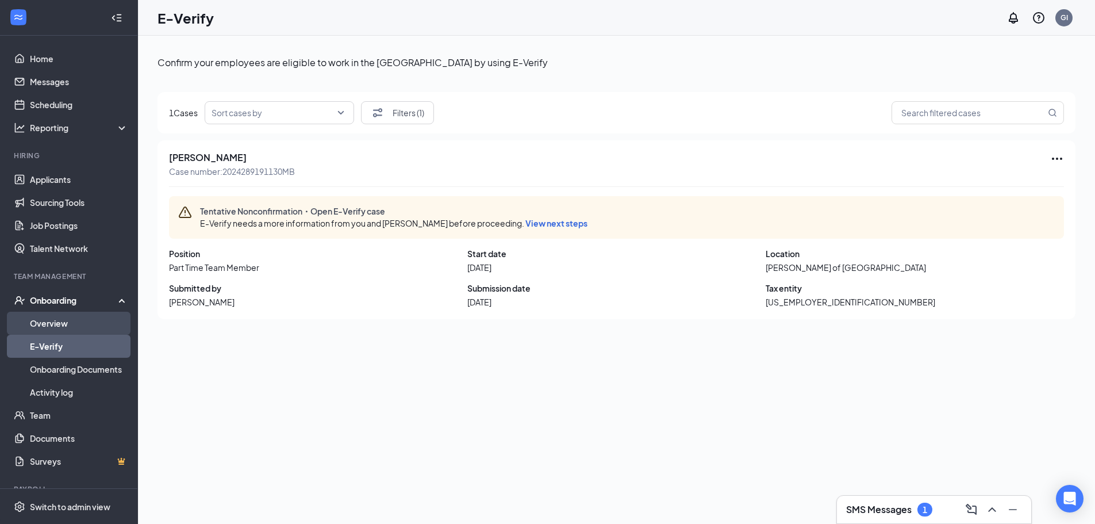
click at [73, 324] on link "Overview" at bounding box center [79, 323] width 98 height 23
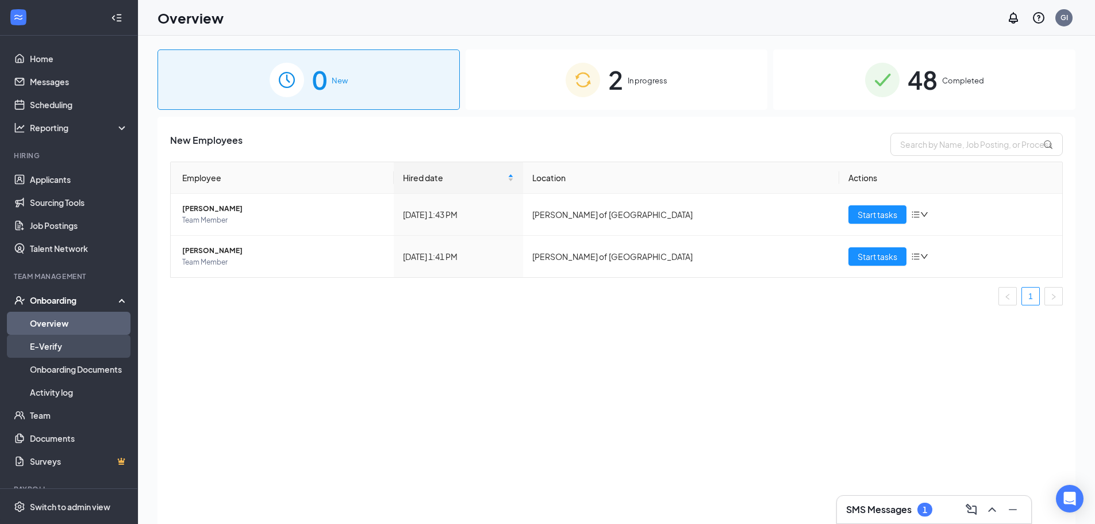
click at [71, 345] on link "E-Verify" at bounding box center [79, 346] width 98 height 23
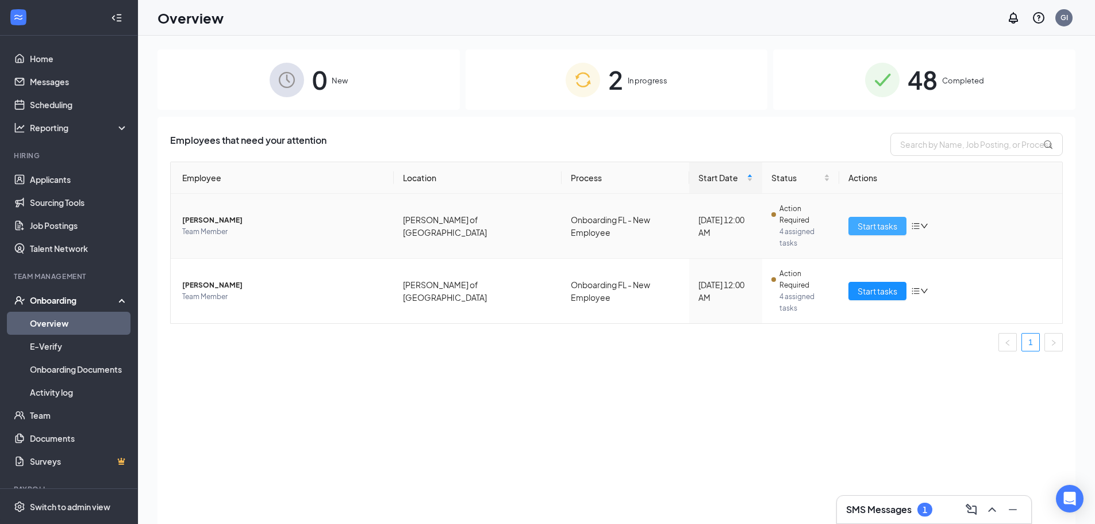
click at [883, 220] on span "Start tasks" at bounding box center [878, 226] width 40 height 13
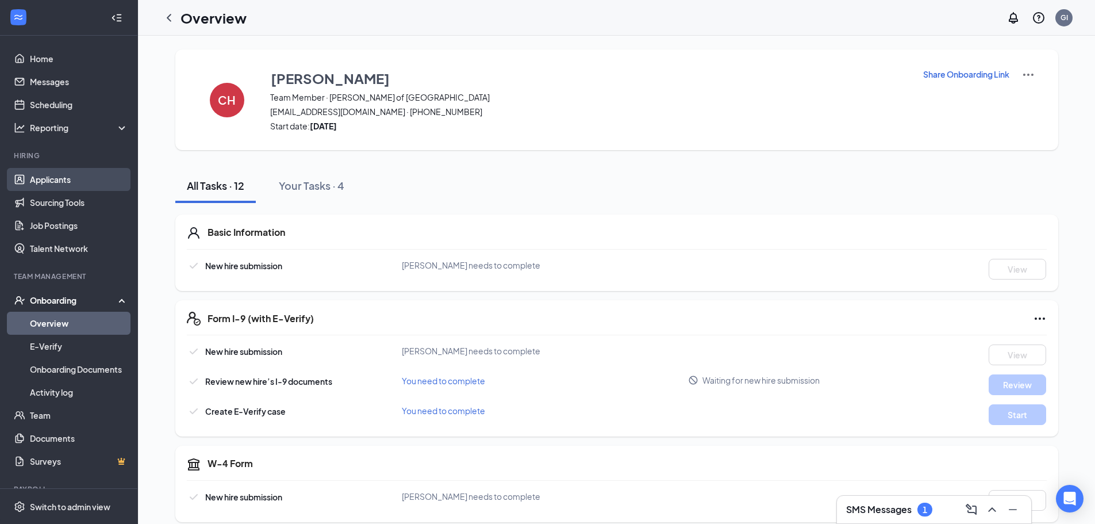
click at [39, 186] on link "Applicants" at bounding box center [79, 179] width 98 height 23
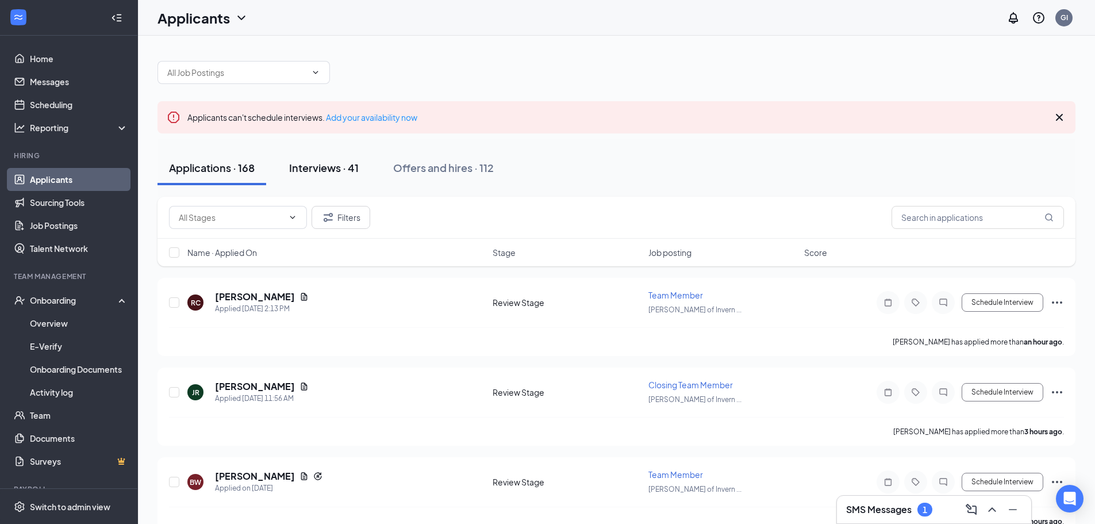
click at [324, 168] on div "Interviews · 41" at bounding box center [324, 167] width 70 height 14
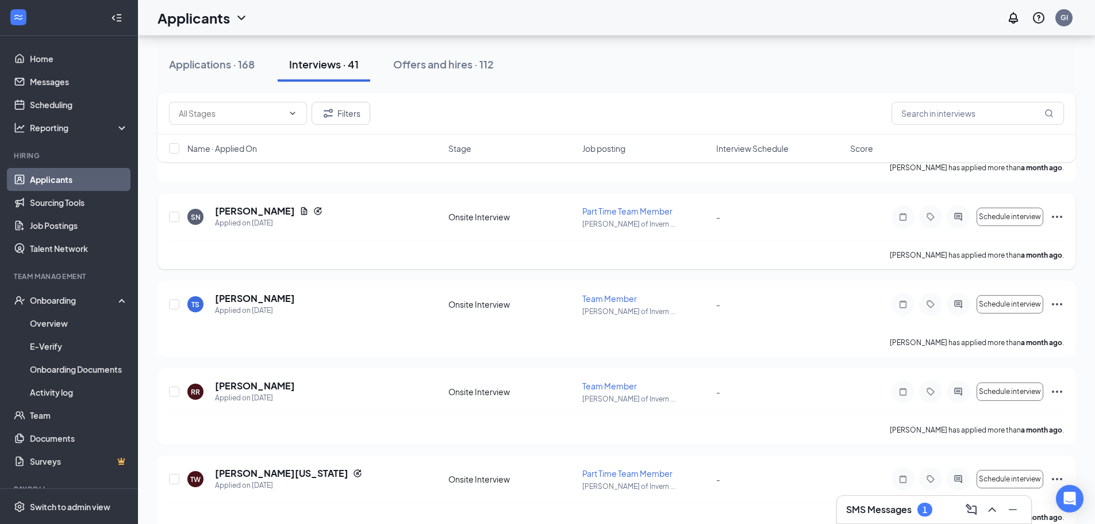
scroll to position [58, 0]
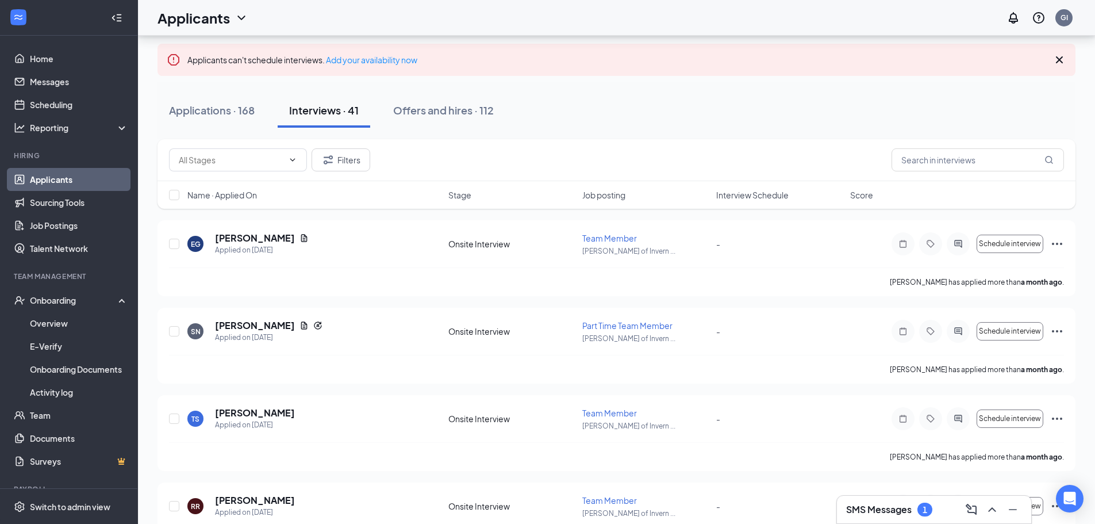
click at [452, 113] on div "Offers and hires · 112" at bounding box center [443, 110] width 101 height 14
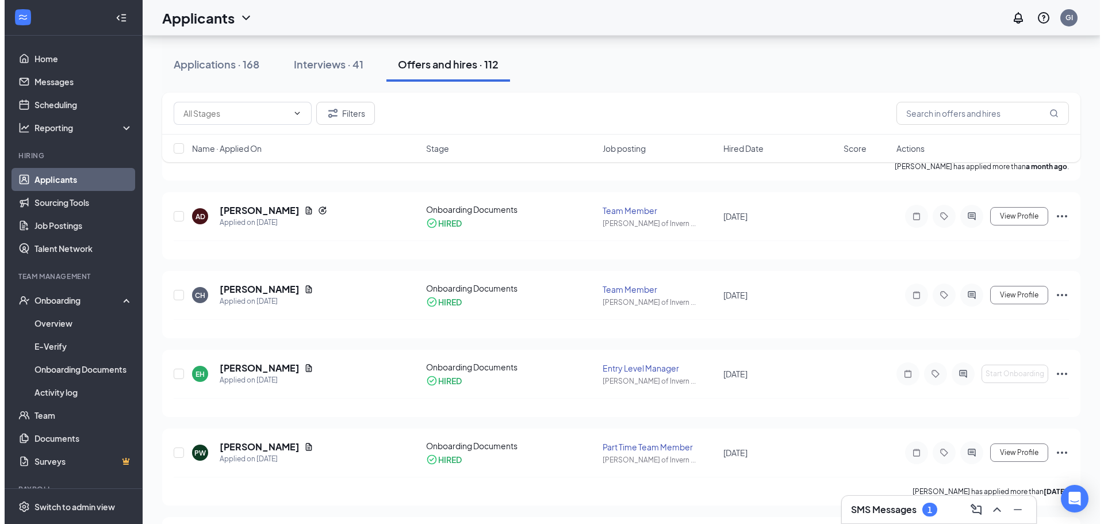
scroll to position [575, 0]
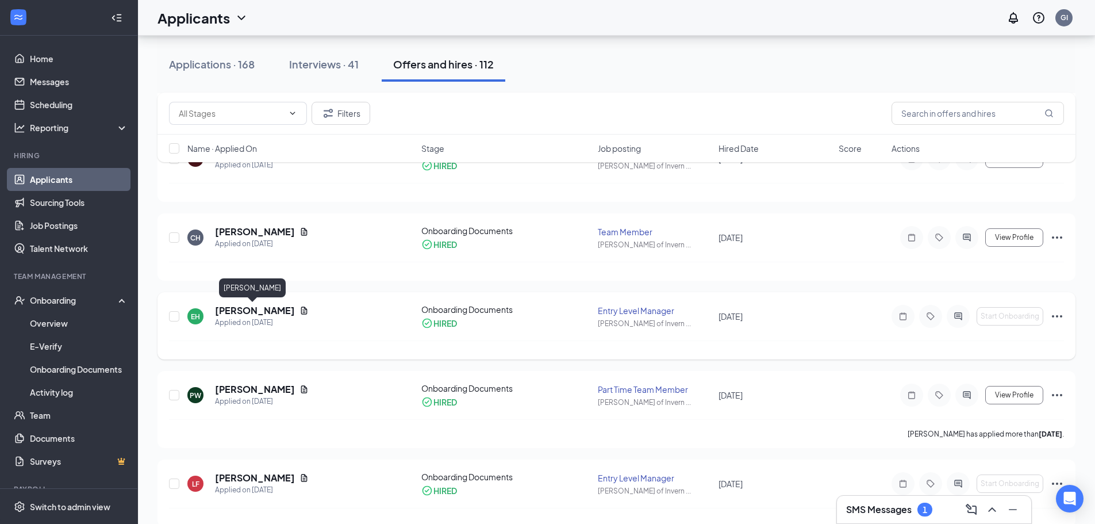
click at [250, 312] on h5 "[PERSON_NAME]" at bounding box center [255, 310] width 80 height 13
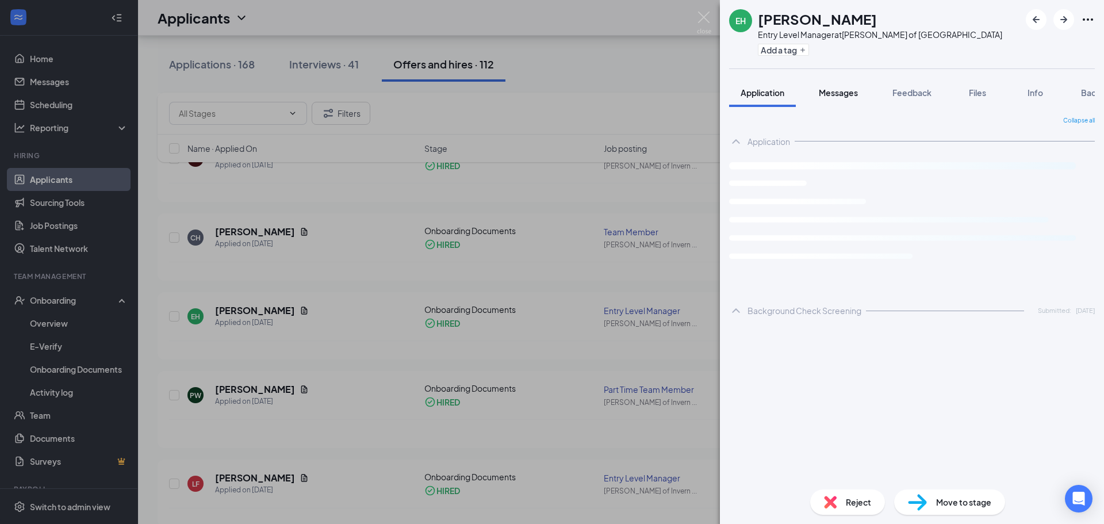
click at [839, 91] on span "Messages" at bounding box center [838, 92] width 39 height 10
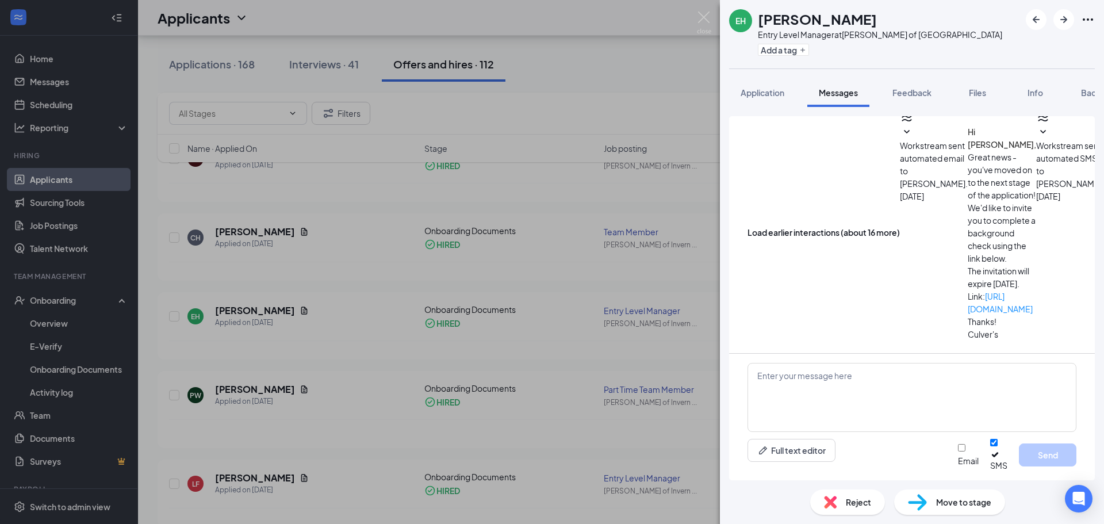
scroll to position [101, 0]
click at [769, 104] on button "Application" at bounding box center [762, 92] width 67 height 29
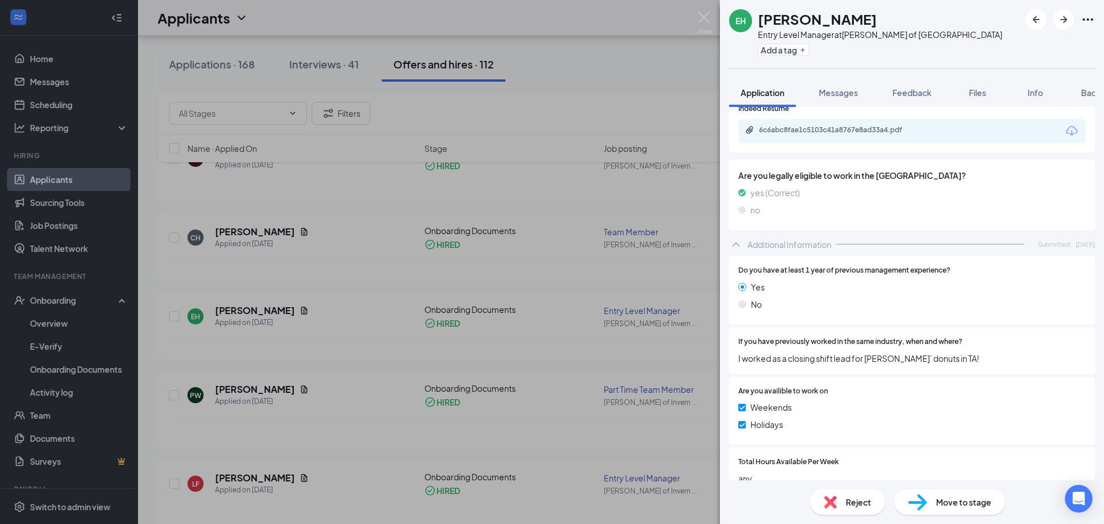
scroll to position [229, 0]
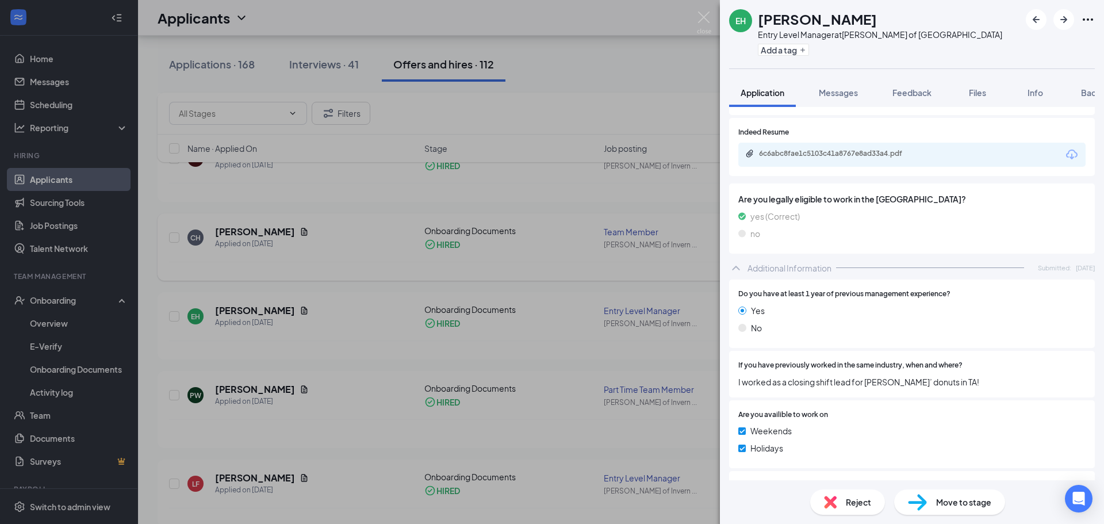
click at [654, 233] on div "EH [PERSON_NAME] Entry Level Manager at [PERSON_NAME] of Inverness Add a tag Ap…" at bounding box center [552, 262] width 1104 height 524
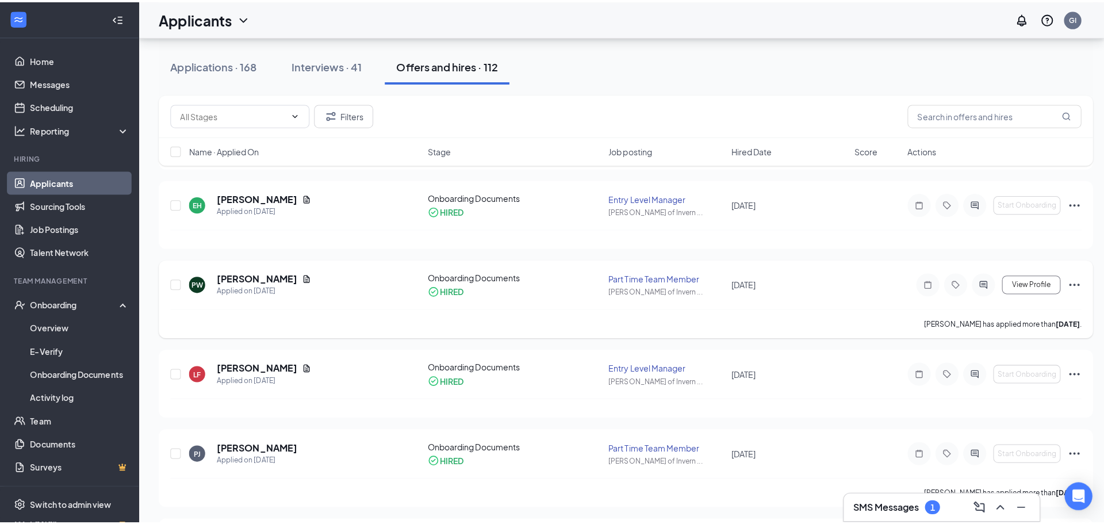
scroll to position [748, 0]
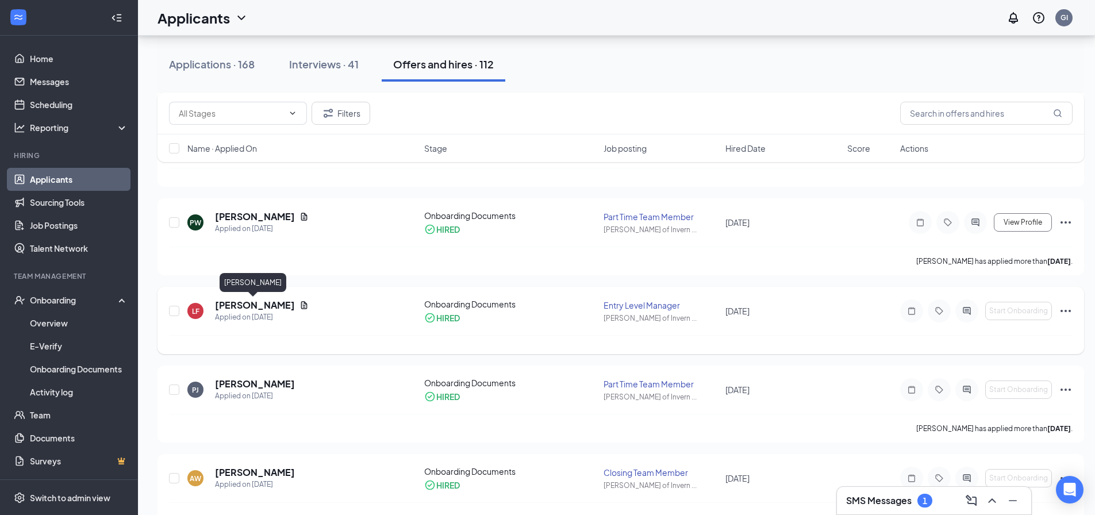
click at [274, 307] on h5 "[PERSON_NAME]" at bounding box center [255, 305] width 80 height 13
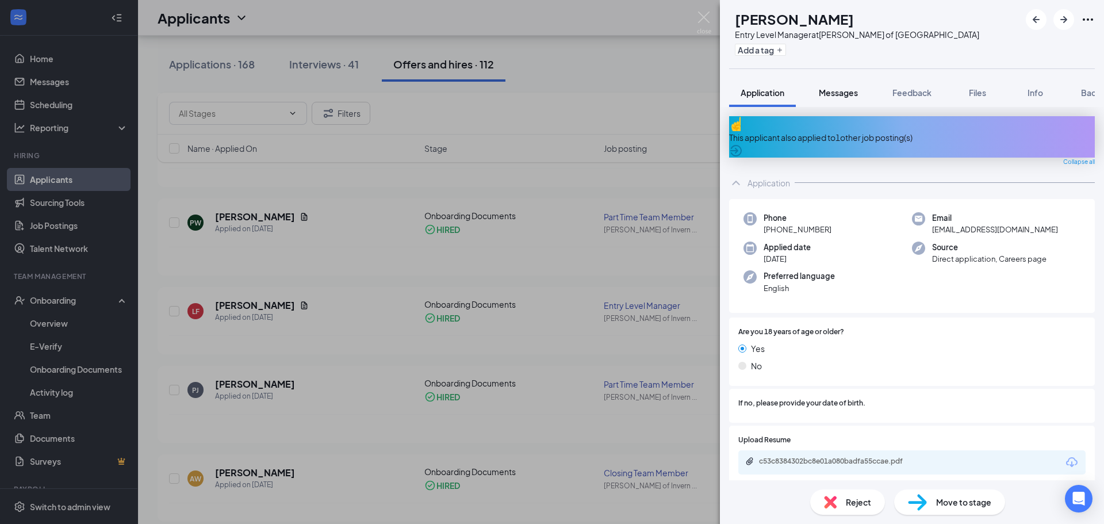
click at [841, 93] on span "Messages" at bounding box center [838, 92] width 39 height 10
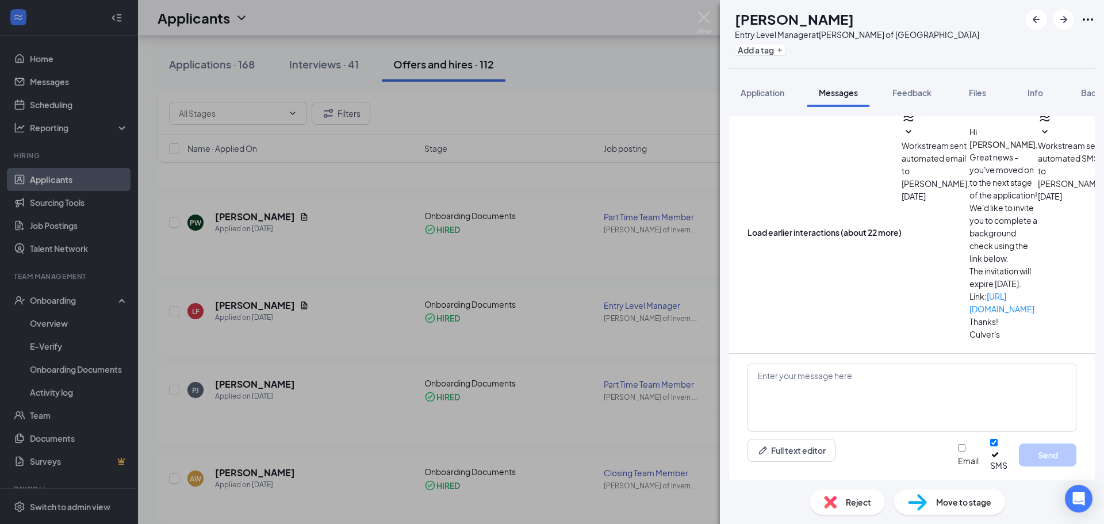
scroll to position [386, 0]
click at [752, 101] on button "Application" at bounding box center [762, 92] width 67 height 29
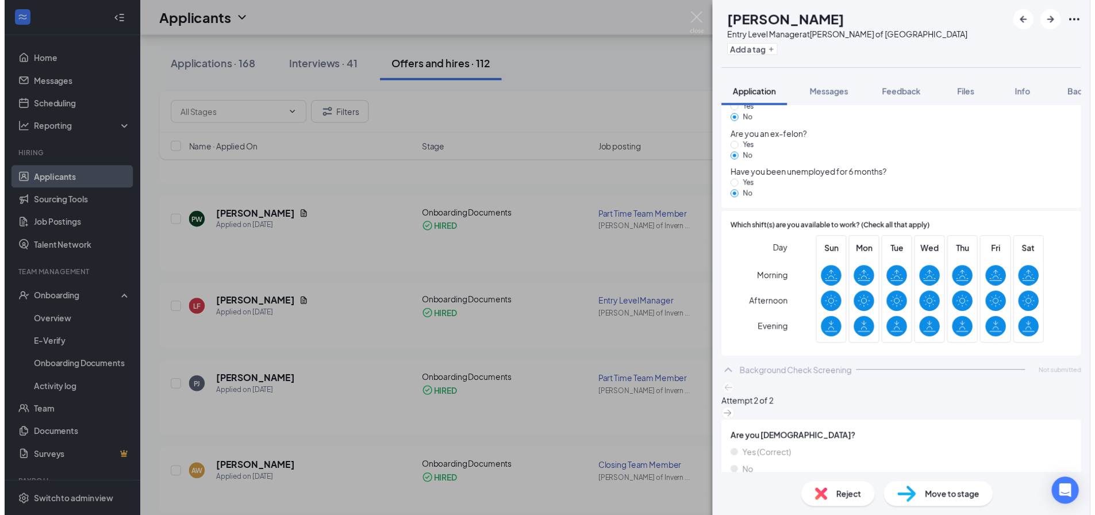
scroll to position [936, 0]
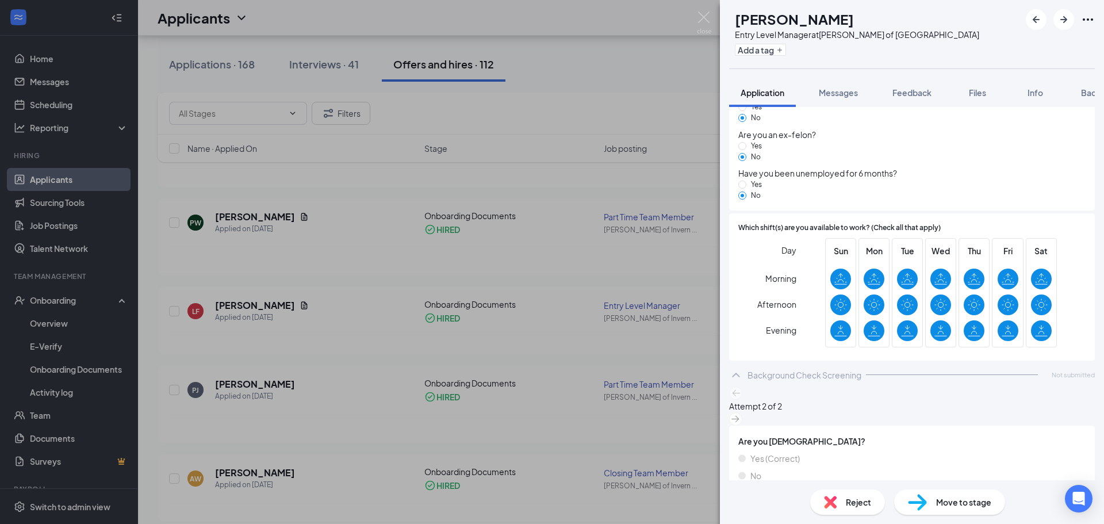
click at [622, 243] on div "LF [PERSON_NAME] Entry Level Manager at [PERSON_NAME] of Inverness Add a tag Ap…" at bounding box center [552, 262] width 1104 height 524
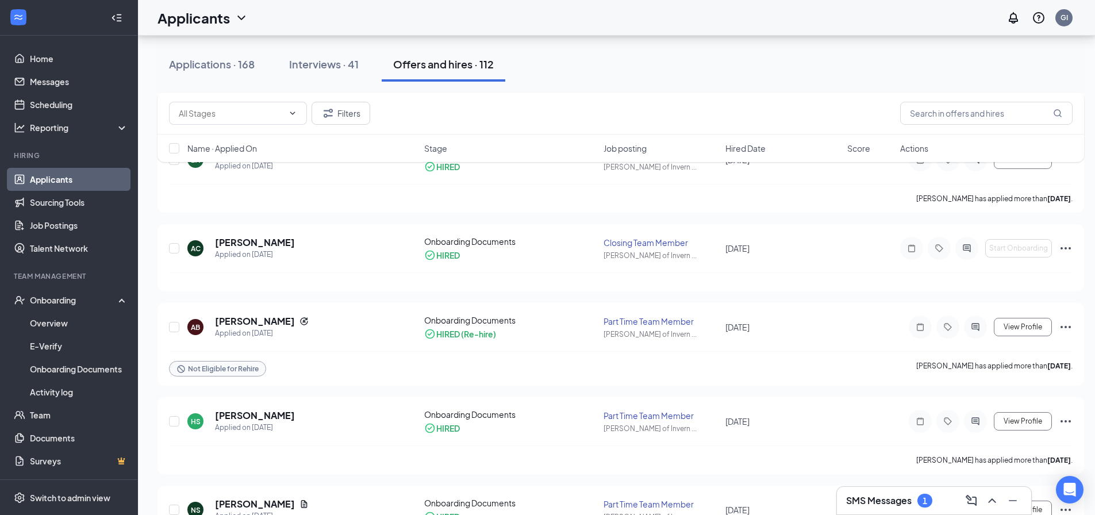
scroll to position [1238, 0]
click at [338, 59] on div "Interviews · 41" at bounding box center [324, 64] width 70 height 14
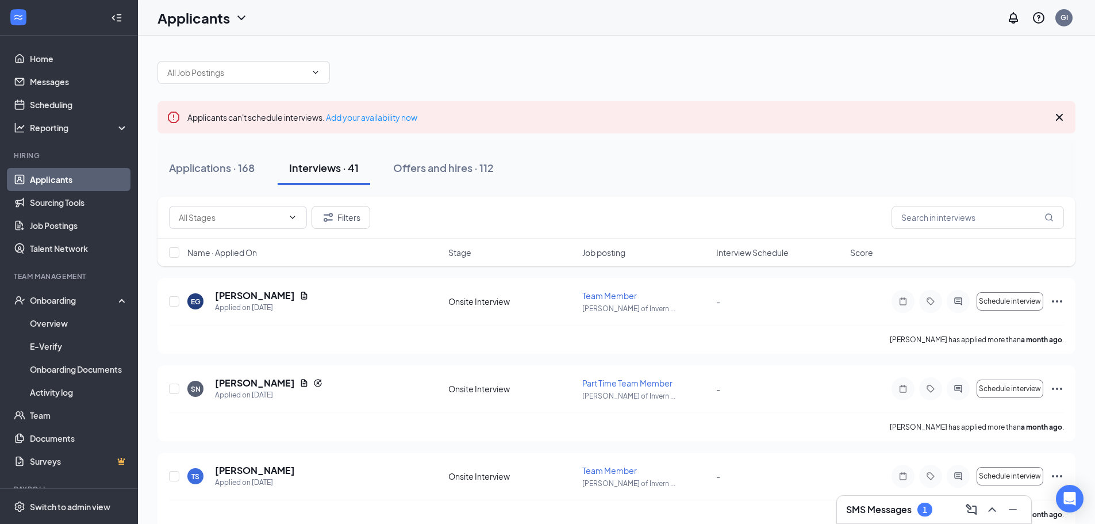
click at [936, 509] on div "SMS Messages 1" at bounding box center [934, 509] width 176 height 18
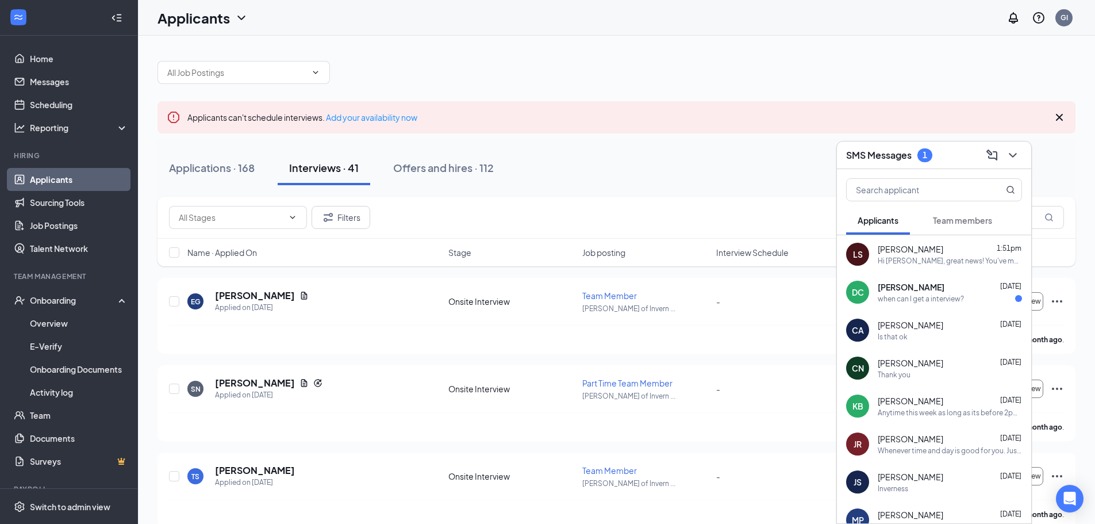
click at [917, 158] on div "SMS Messages 1" at bounding box center [889, 155] width 86 height 14
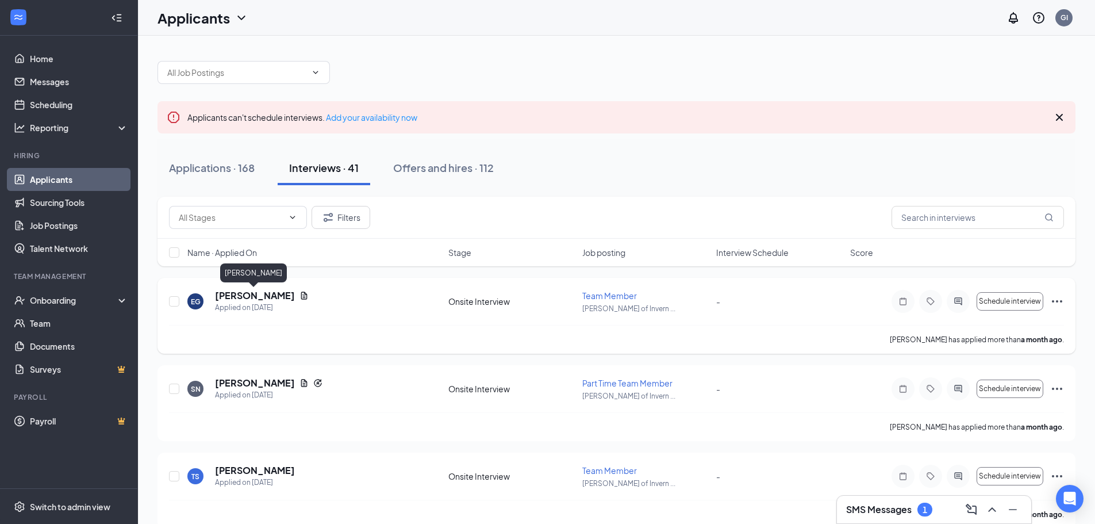
click at [263, 296] on h5 "[PERSON_NAME]" at bounding box center [255, 295] width 80 height 13
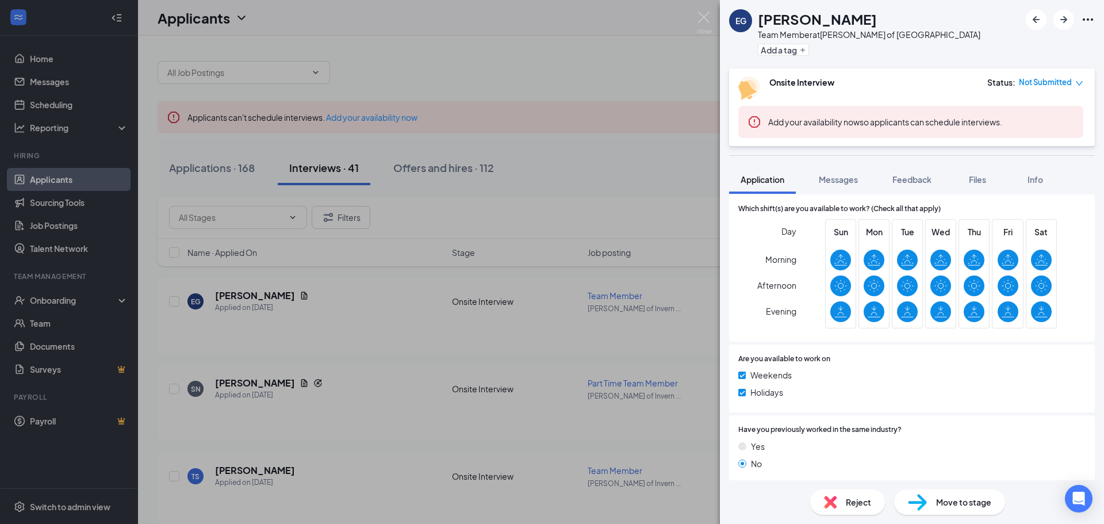
scroll to position [564, 0]
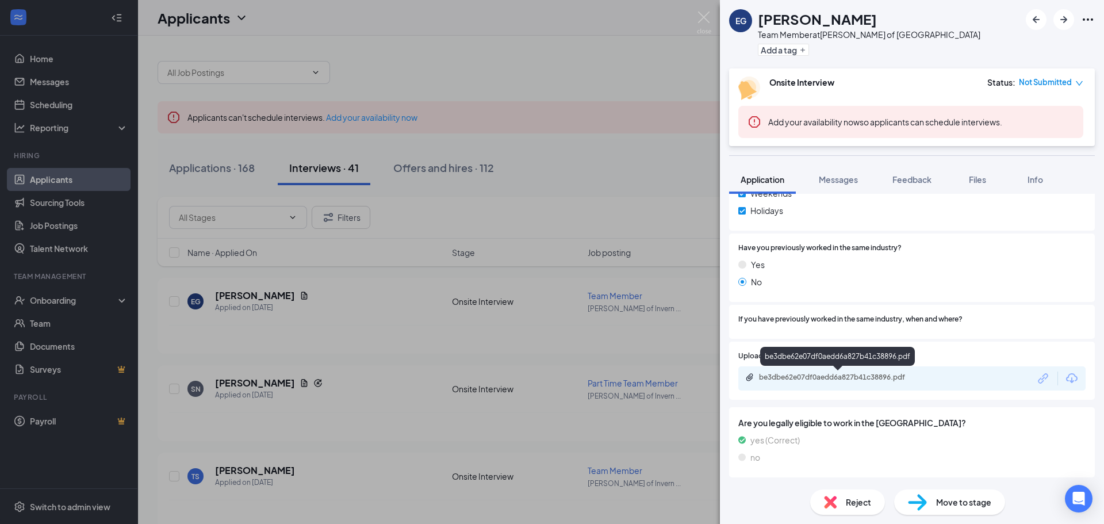
click at [869, 384] on div "be3dbe62e07df0aedd6a827b41c38896.pdf" at bounding box center [838, 378] width 186 height 11
click at [530, 151] on div "EG Elizabeth Garbig Team Member at Culver's of Inverness Add a tag Onsite Inter…" at bounding box center [552, 262] width 1104 height 524
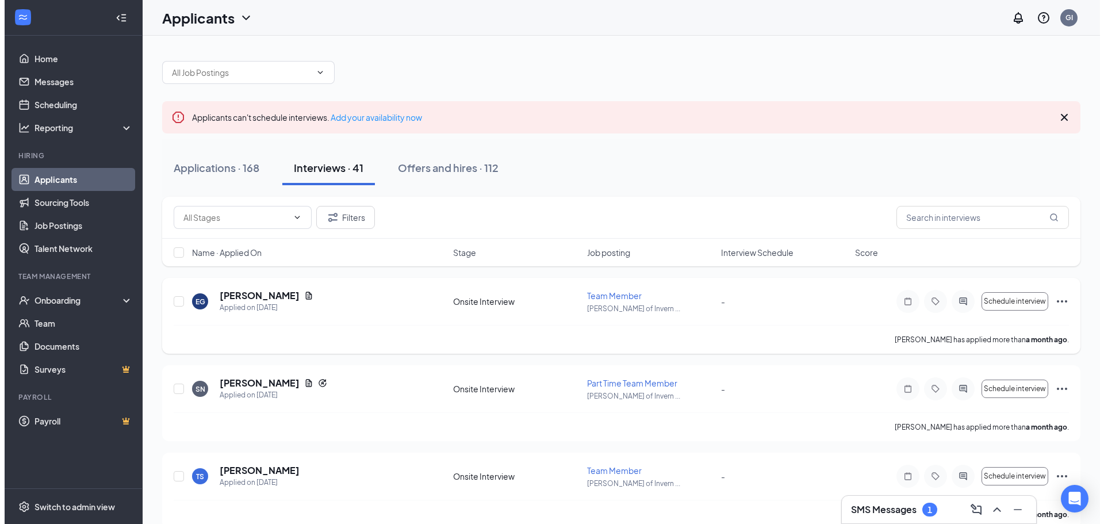
scroll to position [58, 0]
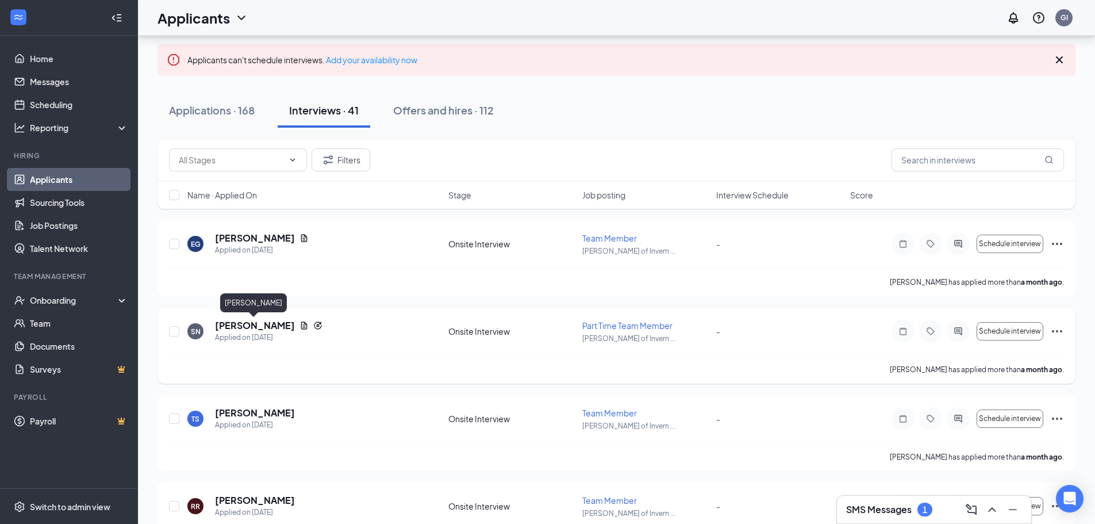
click at [270, 325] on h5 "Sarah Nenninger" at bounding box center [255, 325] width 80 height 13
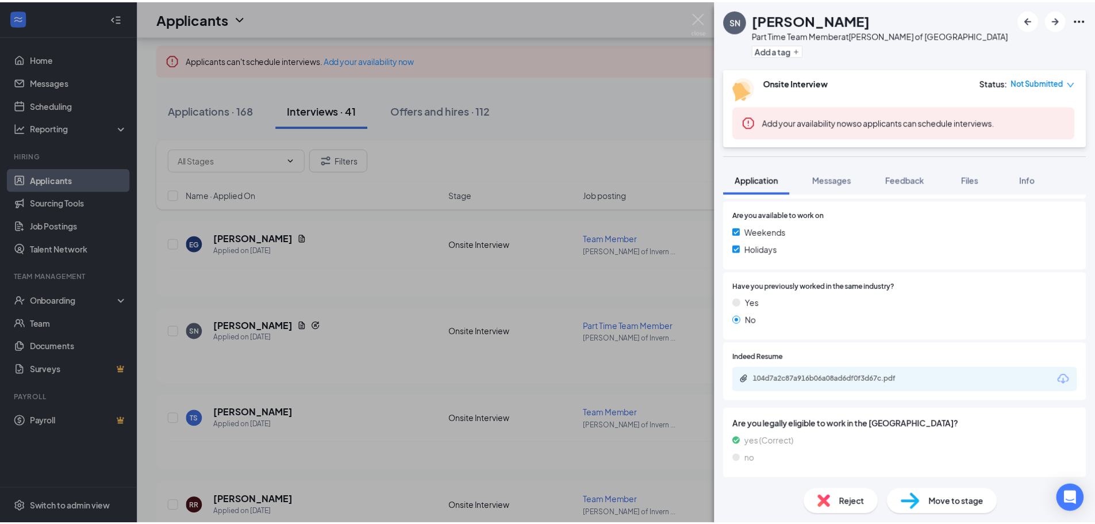
scroll to position [523, 0]
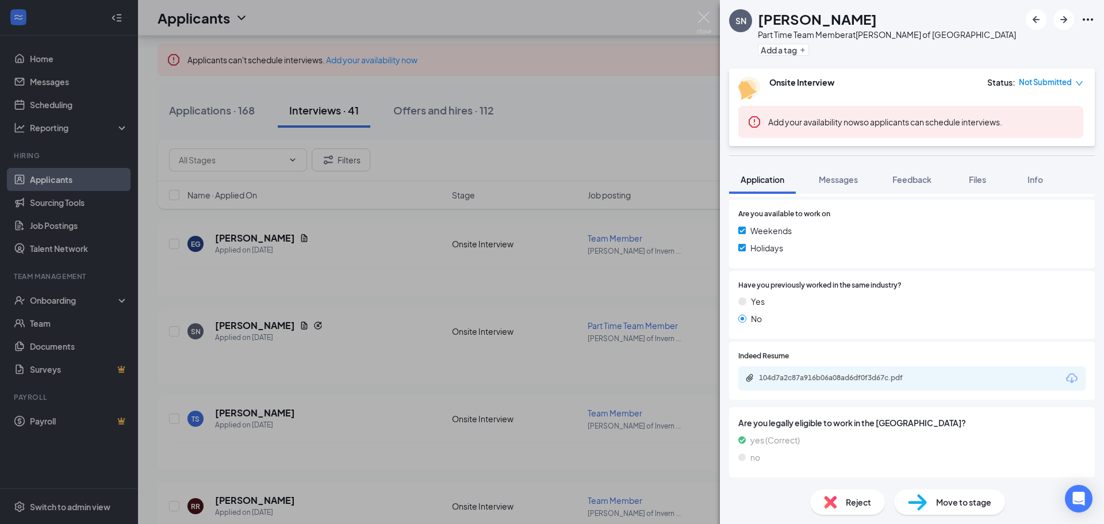
click at [850, 382] on div "104d7a2c87a916b06a08ad6df0f3d67c.pdf" at bounding box center [838, 378] width 186 height 11
click at [442, 210] on div "SN Sarah Nenninger Part Time Team Member at Culver's of Inverness Add a tag Ons…" at bounding box center [552, 262] width 1104 height 524
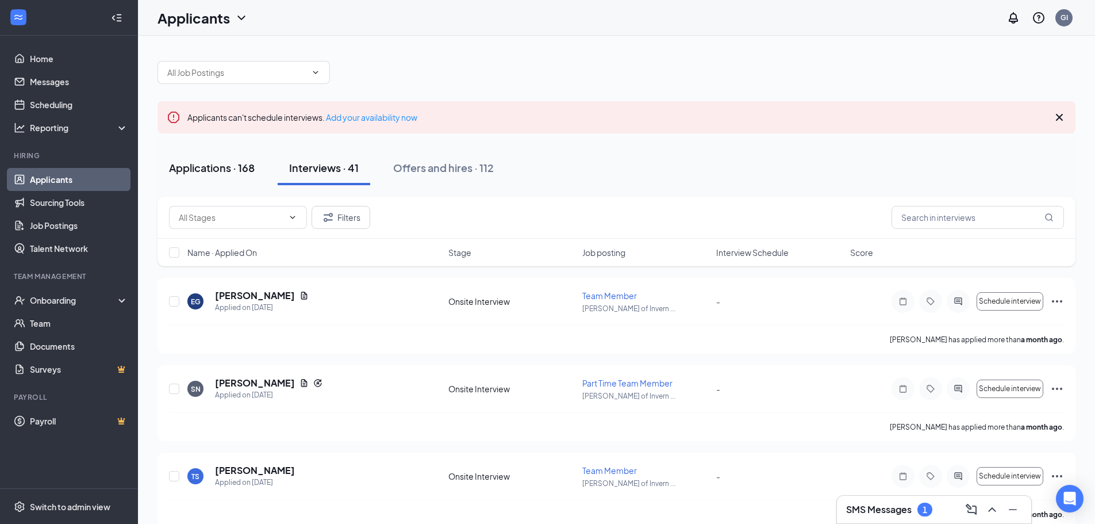
click at [208, 178] on button "Applications · 168" at bounding box center [212, 168] width 109 height 35
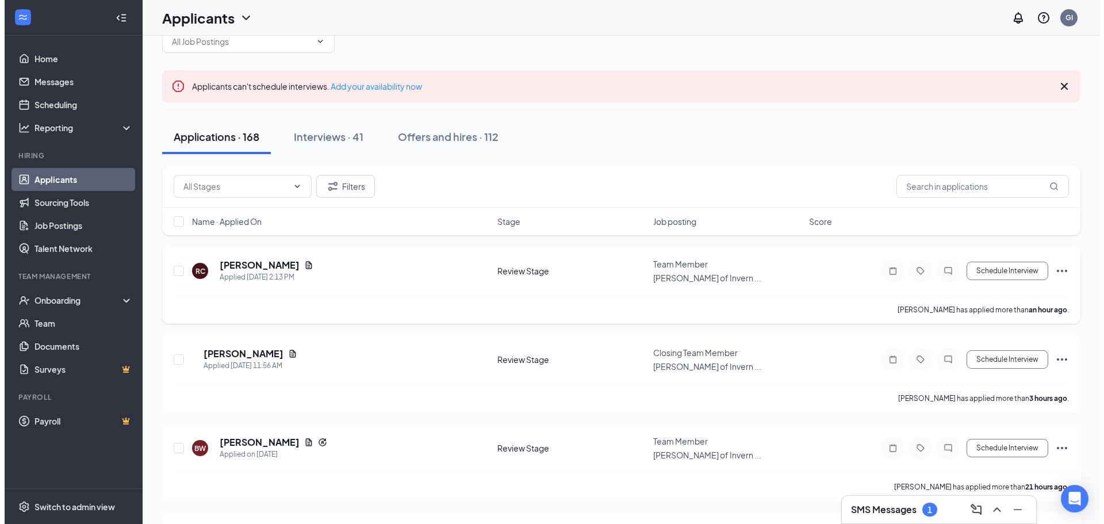
scroll to position [58, 0]
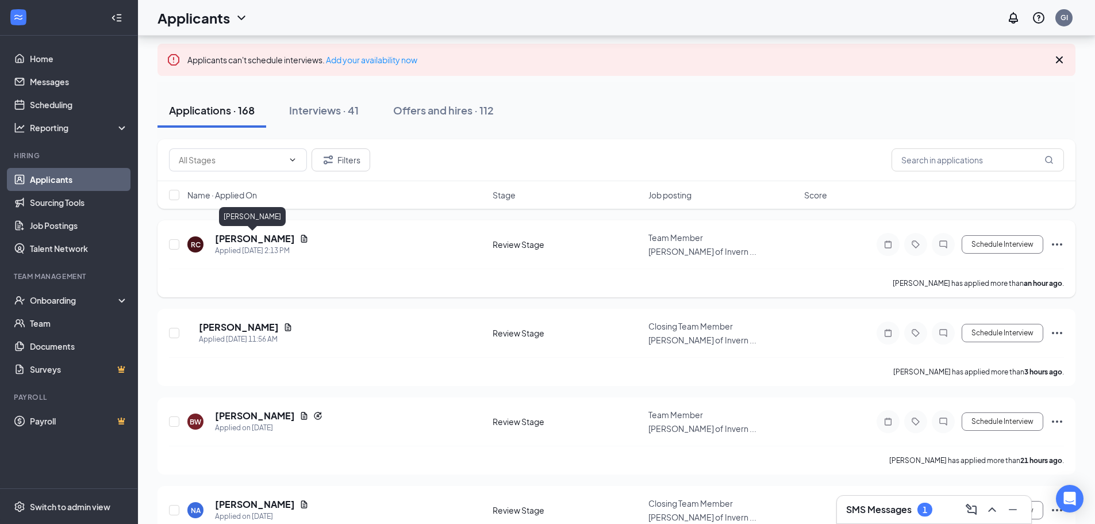
click at [249, 240] on h5 "[PERSON_NAME]" at bounding box center [255, 238] width 80 height 13
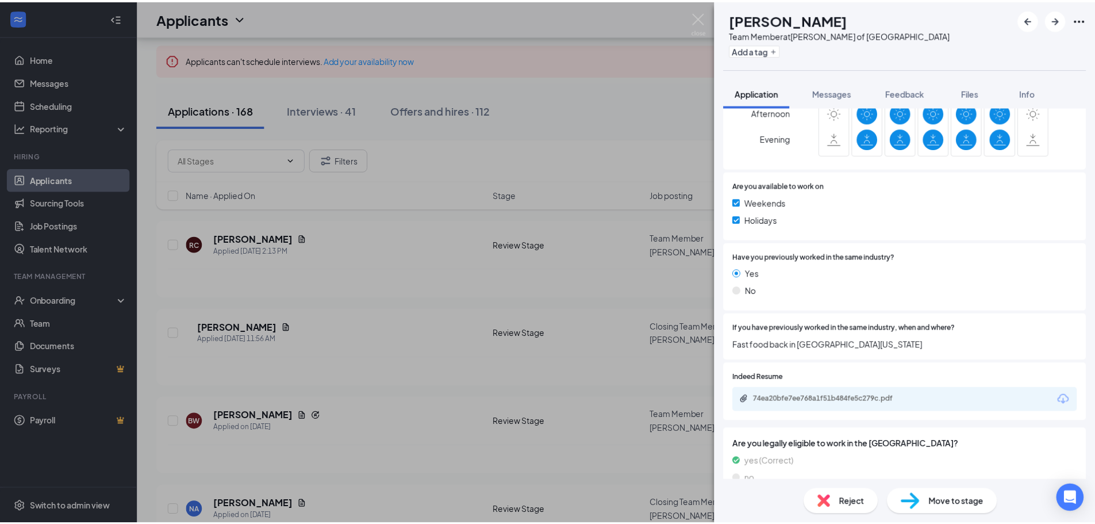
scroll to position [453, 0]
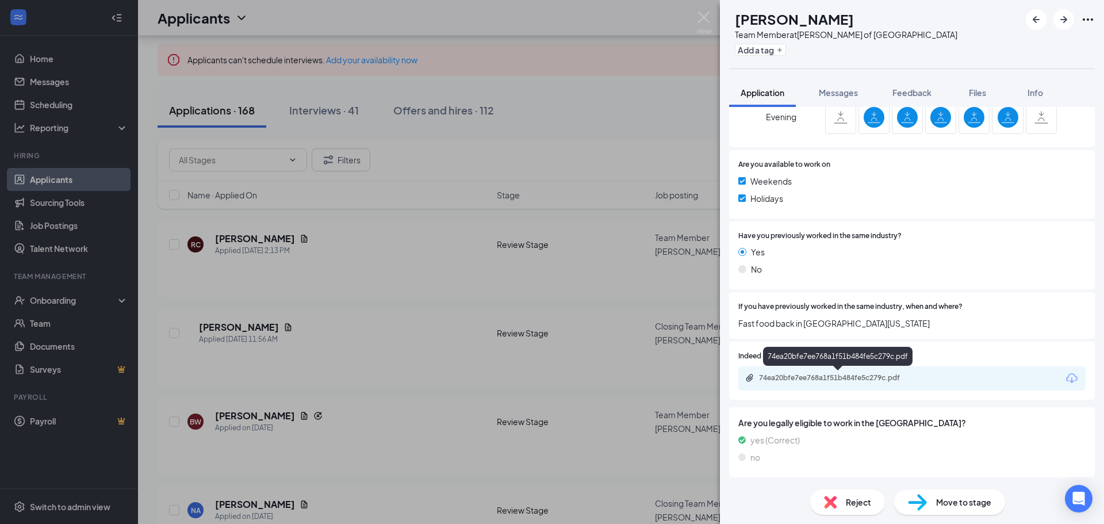
click at [814, 380] on div "74ea20bfe7ee768a1f51b484fe5c279c.pdf" at bounding box center [839, 377] width 161 height 9
click at [453, 335] on div "RC Rebecca Cobb Team Member at Culver's of Inverness Add a tag Application Mess…" at bounding box center [552, 262] width 1104 height 524
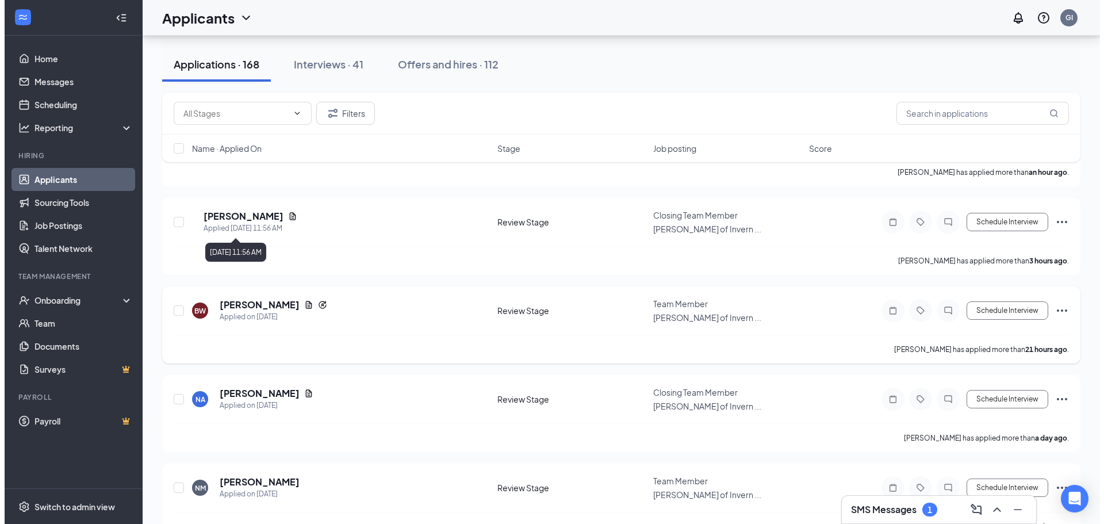
scroll to position [173, 0]
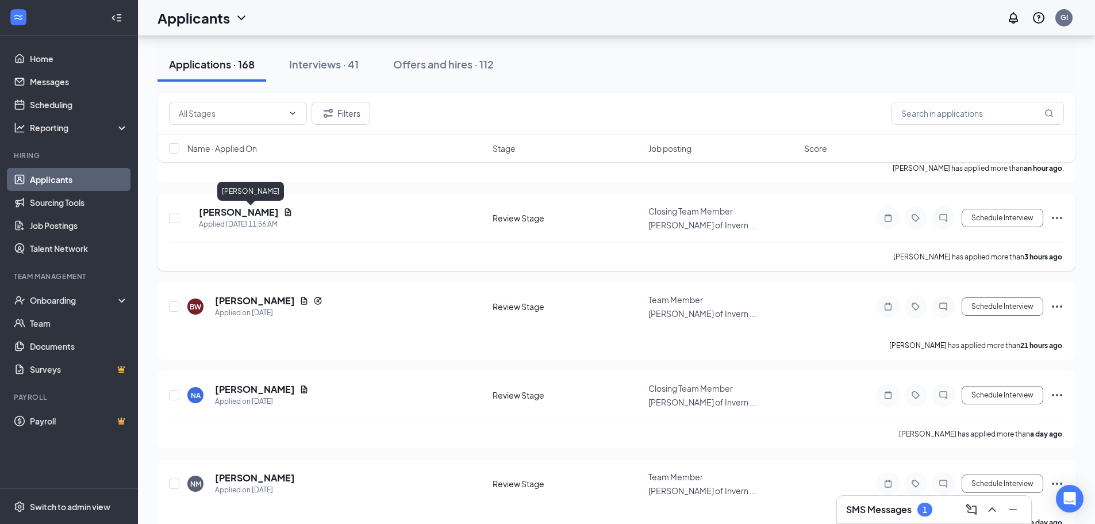
click at [246, 216] on h5 "[PERSON_NAME]" at bounding box center [239, 212] width 80 height 13
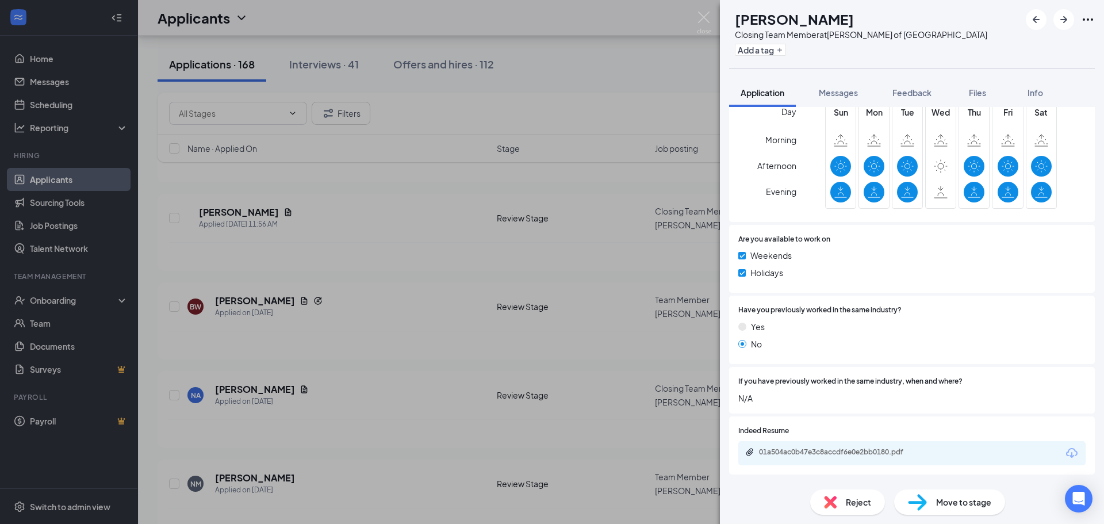
scroll to position [535, 0]
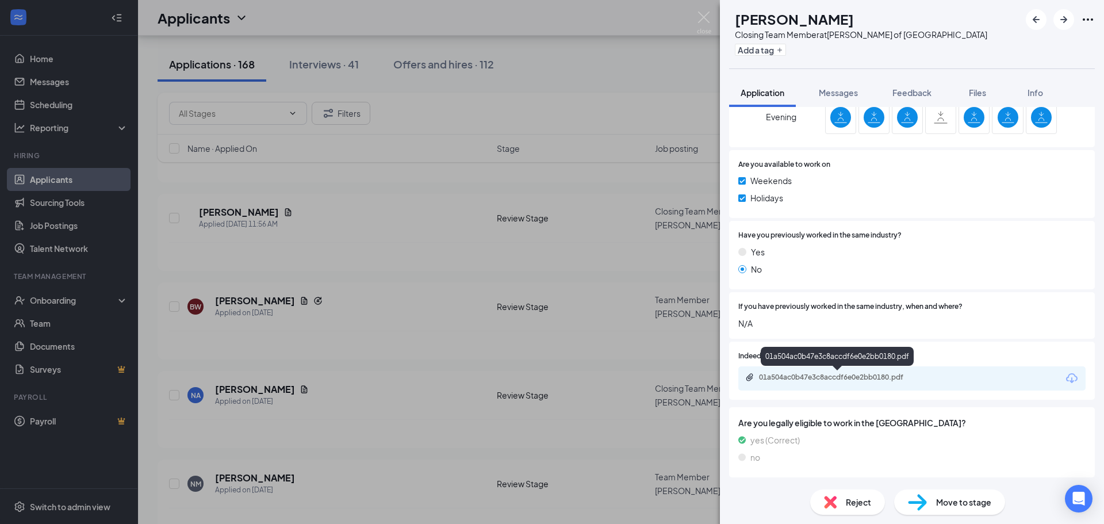
click at [819, 371] on div "01a504ac0b47e3c8accdf6e0e2bb0180.pdf" at bounding box center [911, 378] width 347 height 24
click at [818, 378] on div "01a504ac0b47e3c8accdf6e0e2bb0180.pdf" at bounding box center [839, 377] width 161 height 9
click at [513, 178] on div "JR Jandy Riley Closing Team Member at Culver's of Inverness Add a tag Applicati…" at bounding box center [552, 262] width 1104 height 524
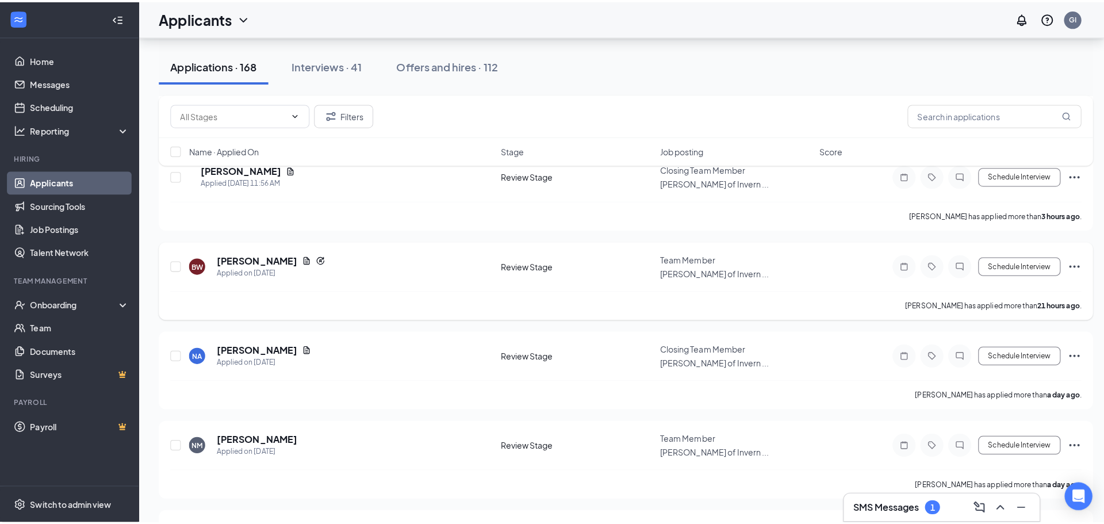
scroll to position [230, 0]
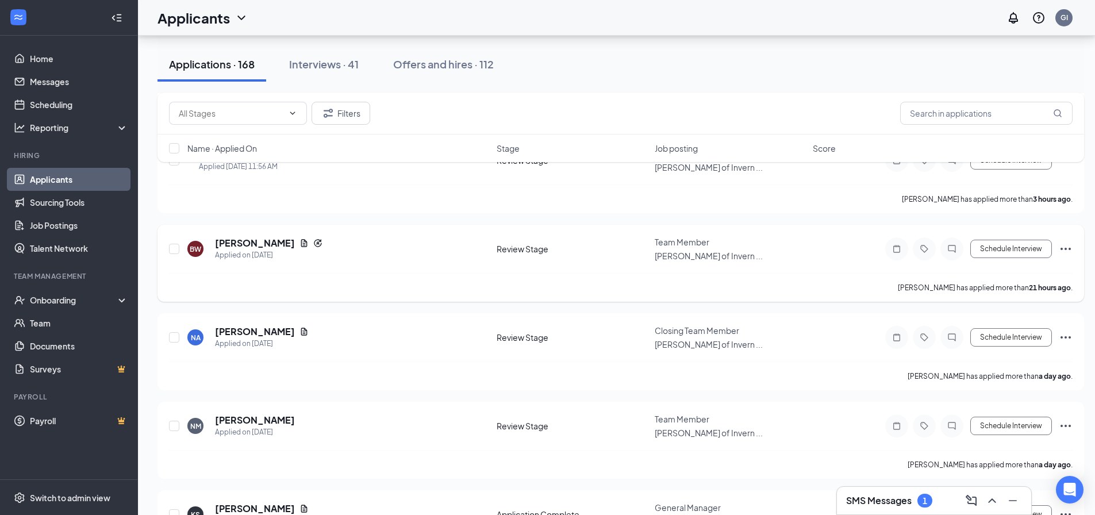
click at [256, 243] on h5 "[PERSON_NAME]" at bounding box center [255, 243] width 80 height 13
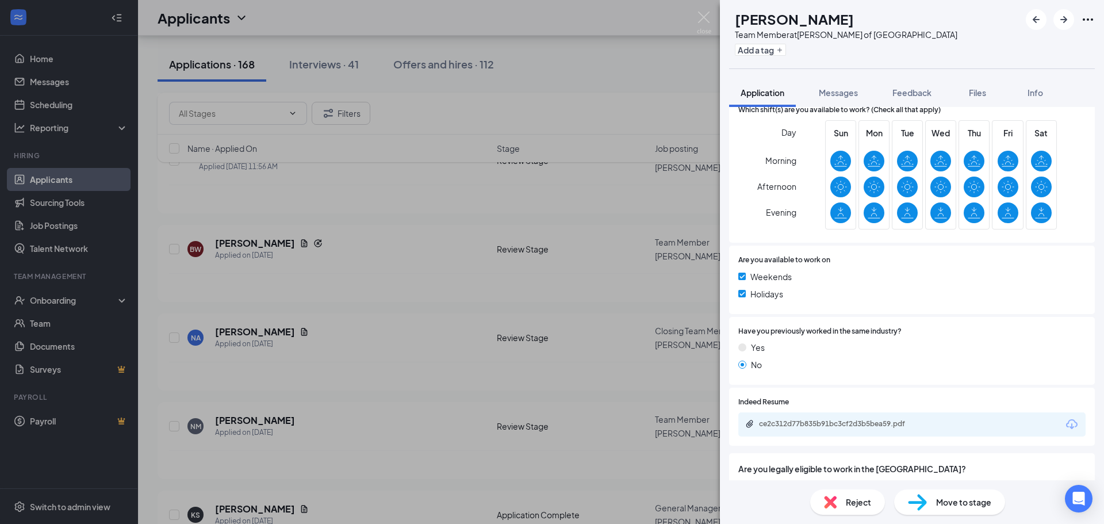
scroll to position [436, 0]
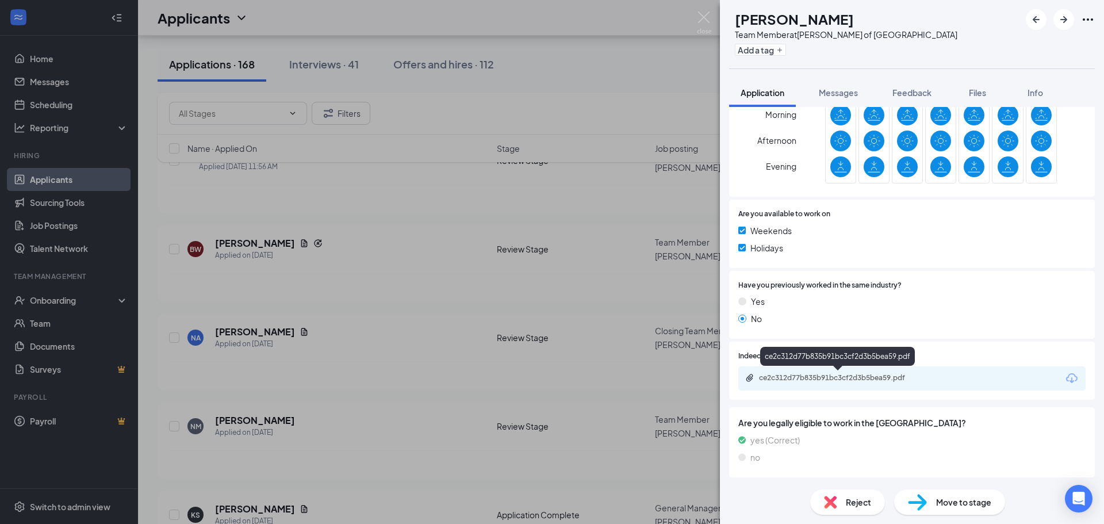
click at [848, 376] on div "ce2c312d77b835b91bc3cf2d3b5bea59.pdf" at bounding box center [839, 377] width 161 height 9
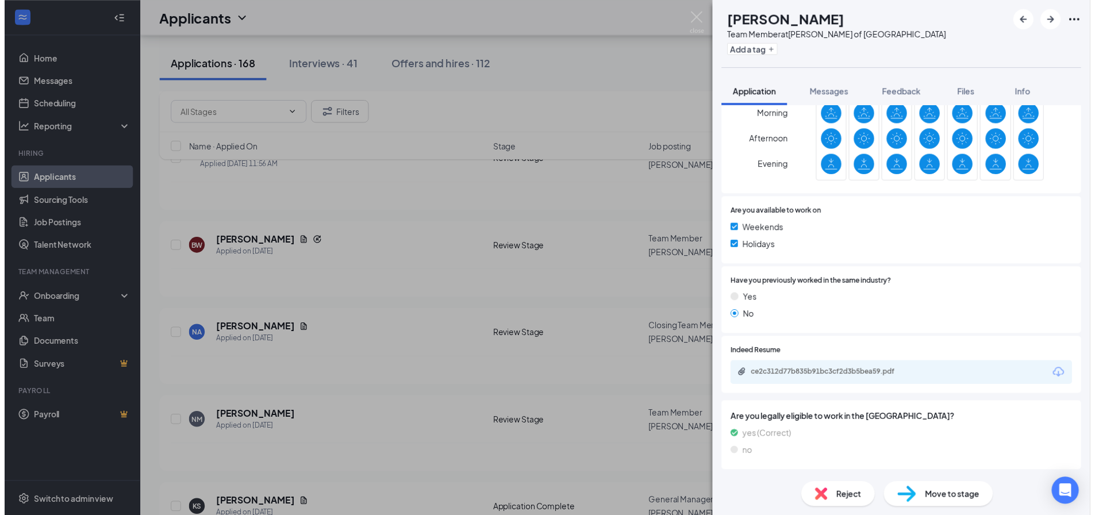
scroll to position [432, 0]
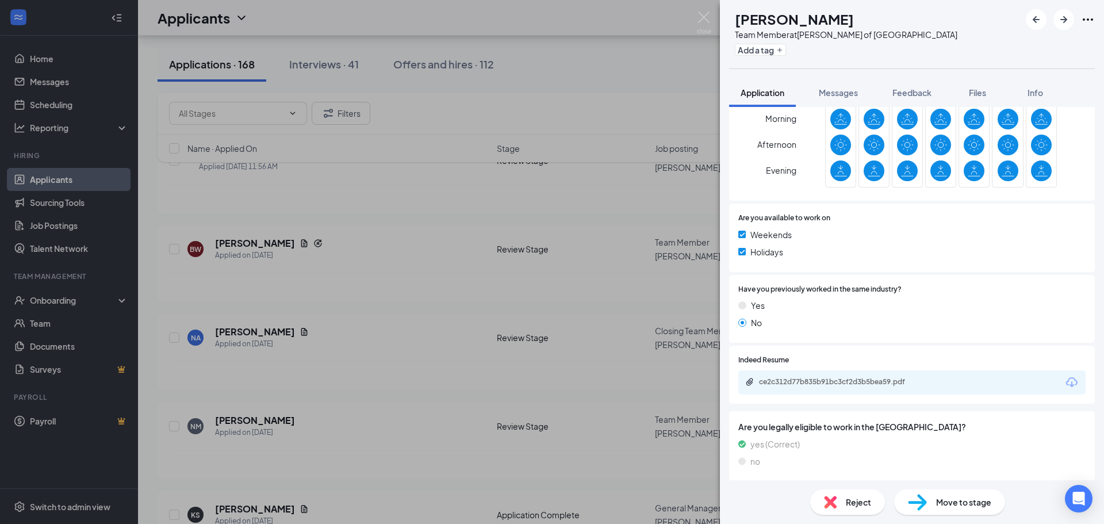
click at [485, 171] on div "BW Brianna Woerner Team Member at Culver's of Inverness Add a tag Application M…" at bounding box center [552, 262] width 1104 height 524
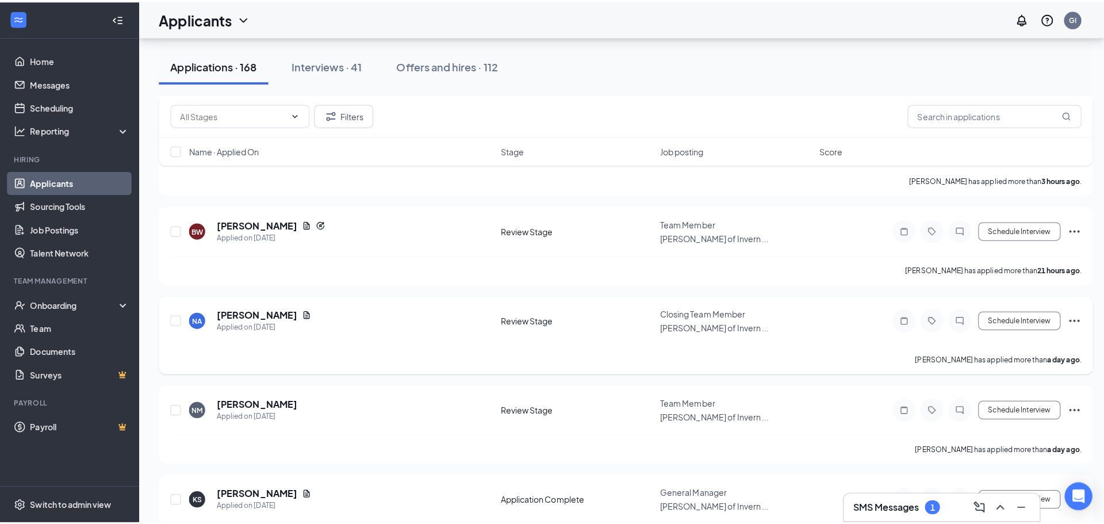
scroll to position [288, 0]
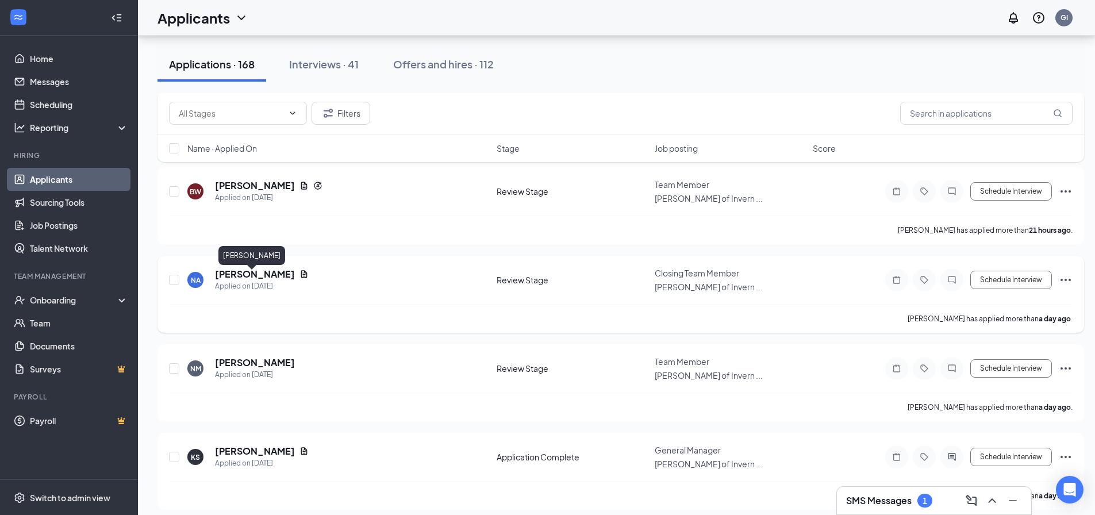
click at [258, 278] on h5 "[PERSON_NAME]" at bounding box center [255, 274] width 80 height 13
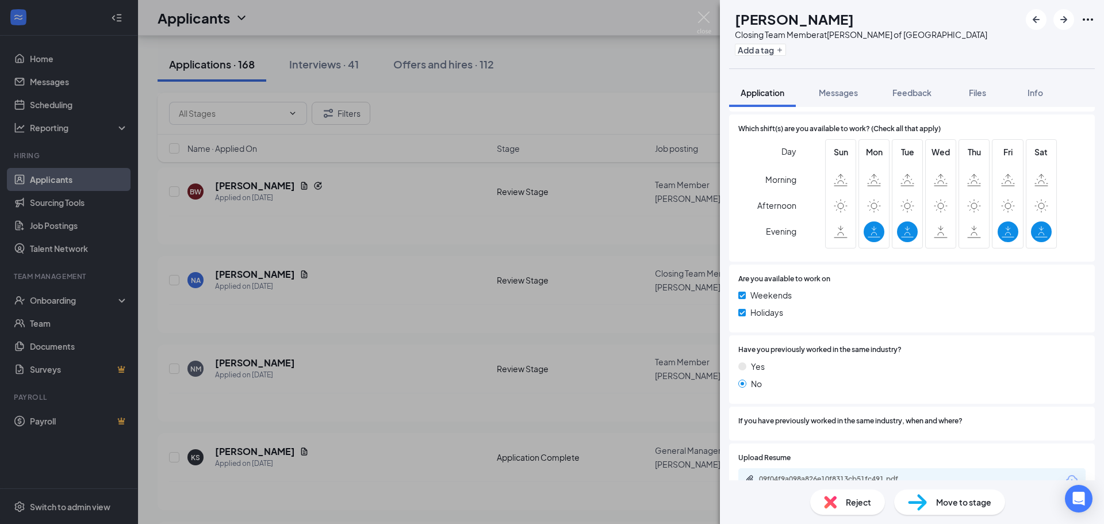
scroll to position [403, 0]
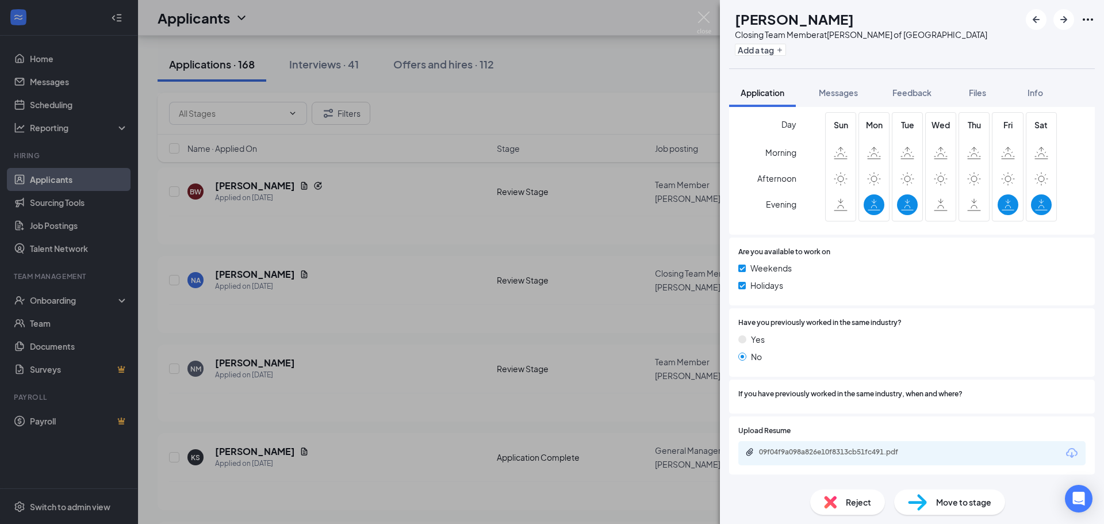
click at [375, 299] on div "NA Nathan Athis Closing Team Member at Culver's of Inverness Add a tag Applicat…" at bounding box center [552, 262] width 1104 height 524
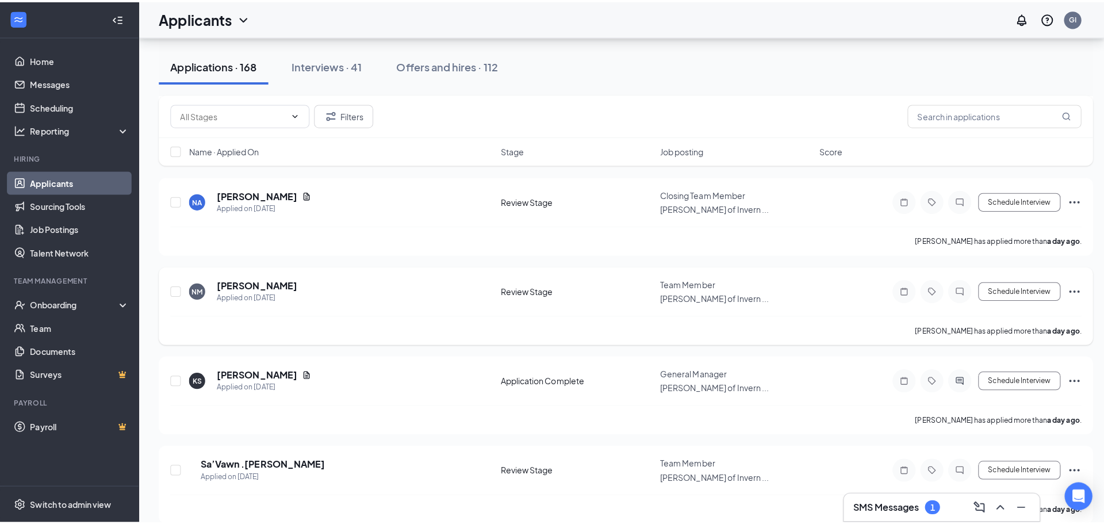
scroll to position [403, 0]
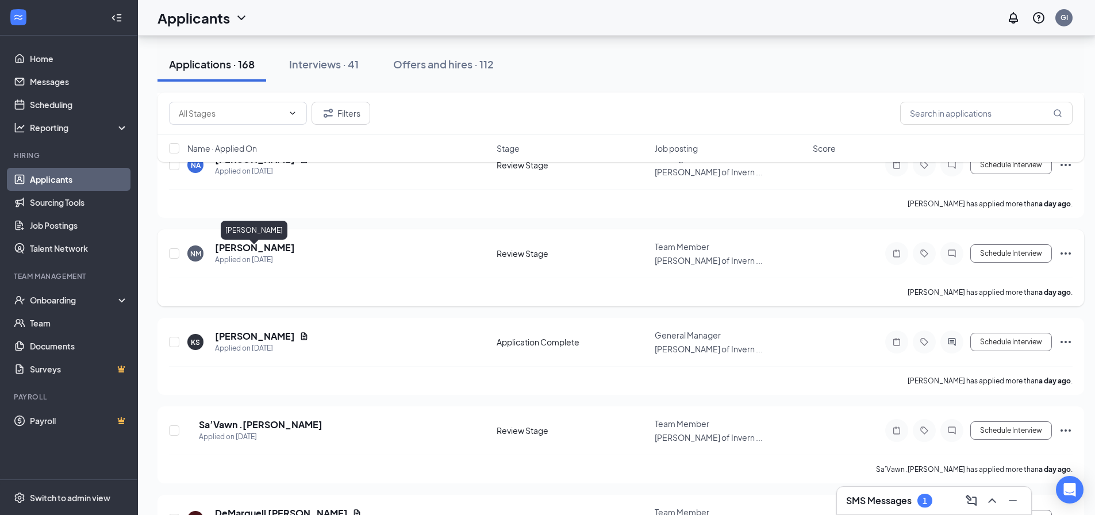
click at [264, 254] on h5 "[PERSON_NAME]" at bounding box center [255, 248] width 80 height 13
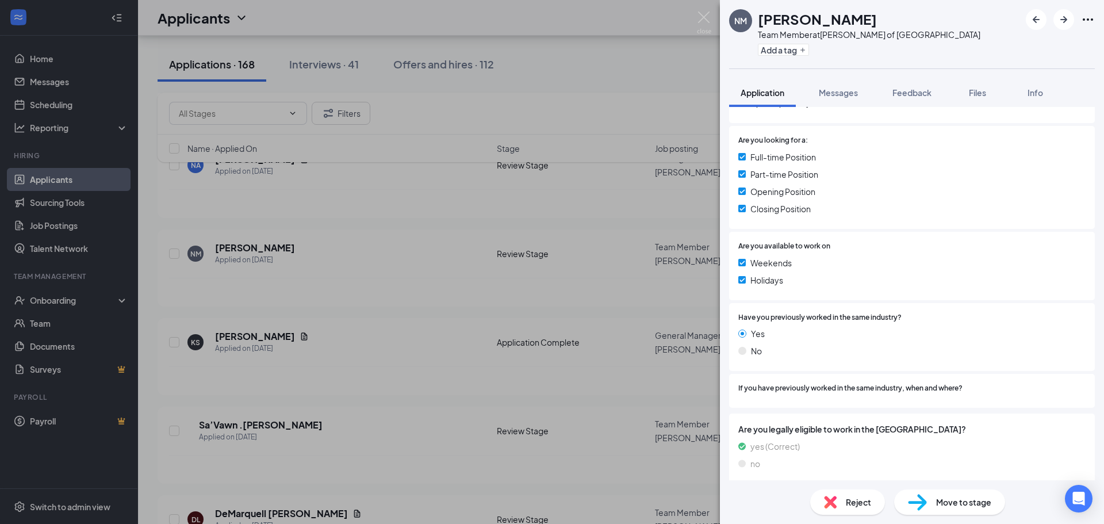
scroll to position [265, 0]
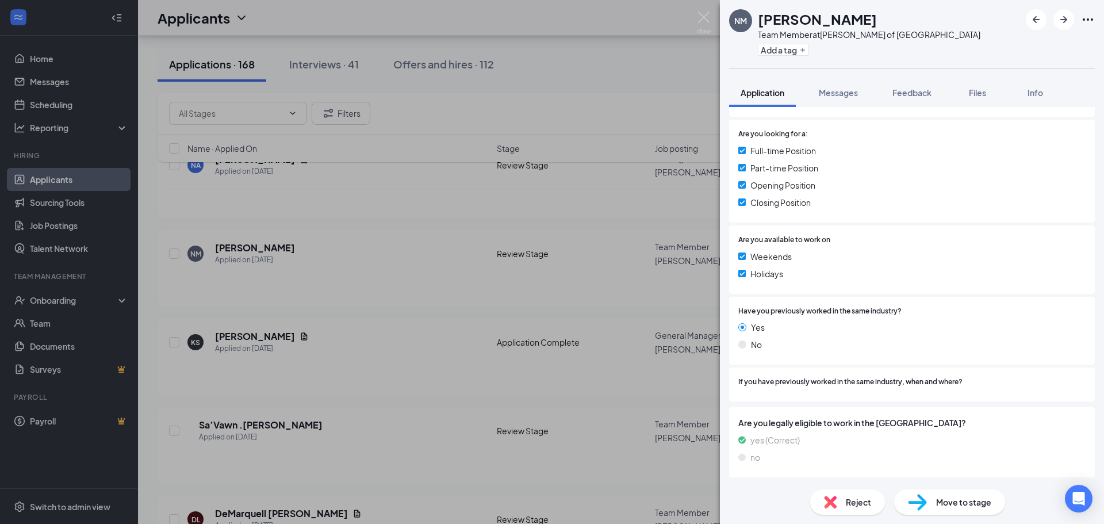
click at [524, 257] on div "NM Nico Montenigro Team Member at Culver's of Inverness Add a tag Application M…" at bounding box center [552, 262] width 1104 height 524
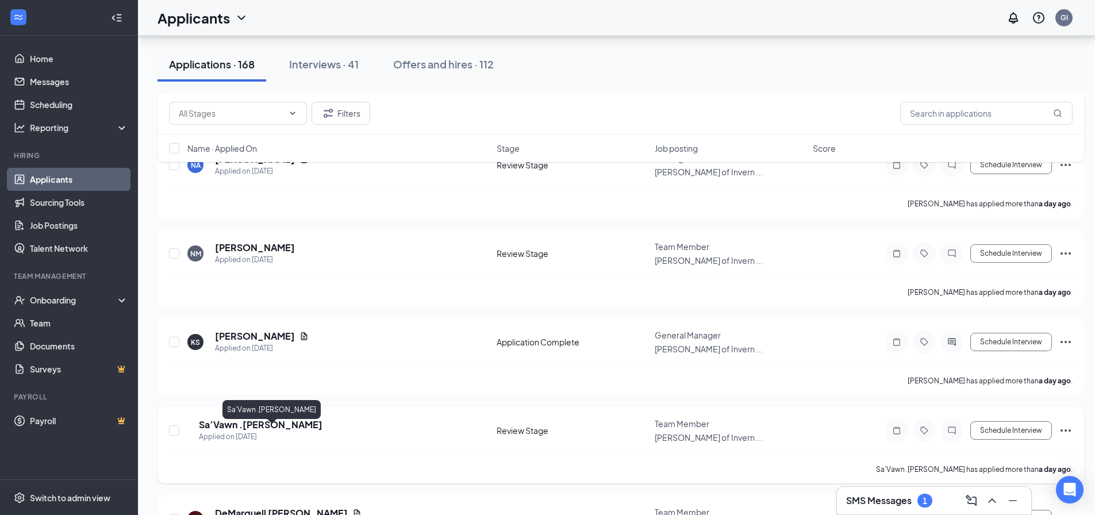
click at [263, 431] on h5 "Sa’Vawn .[PERSON_NAME]" at bounding box center [261, 425] width 124 height 13
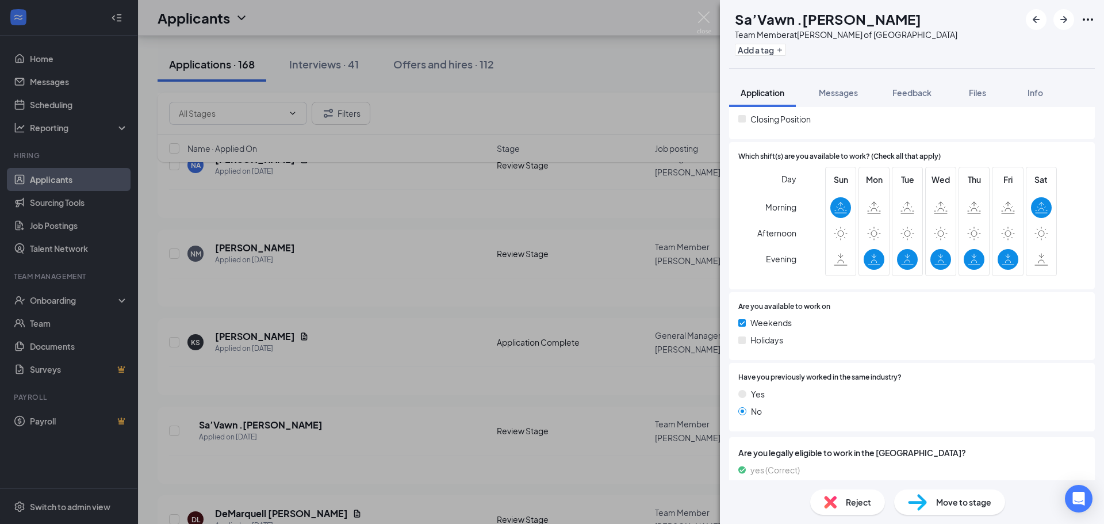
scroll to position [386, 0]
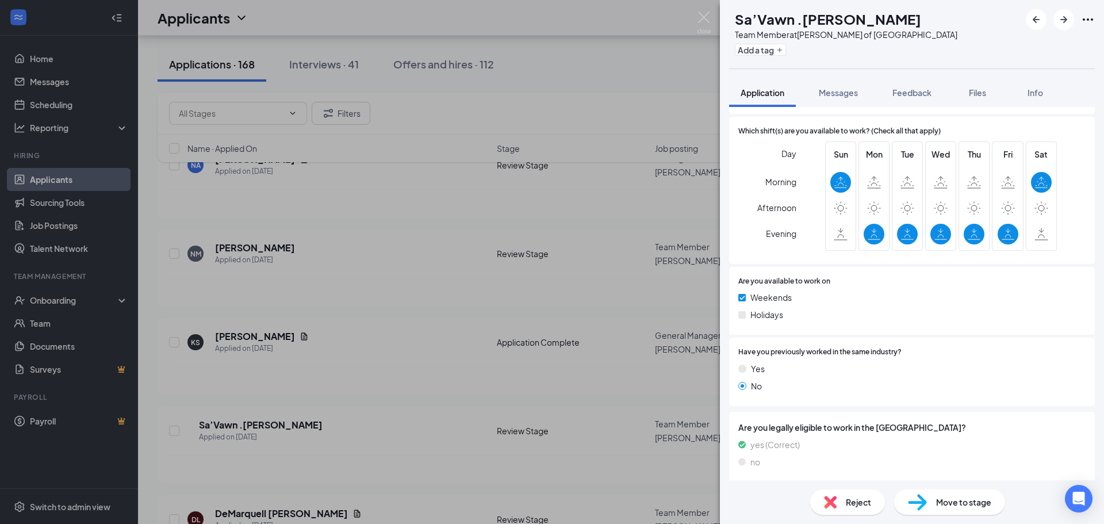
click at [454, 294] on div "S. Sa’Vawn .Johnson Team Member at Culver's of Inverness Add a tag Application …" at bounding box center [552, 262] width 1104 height 524
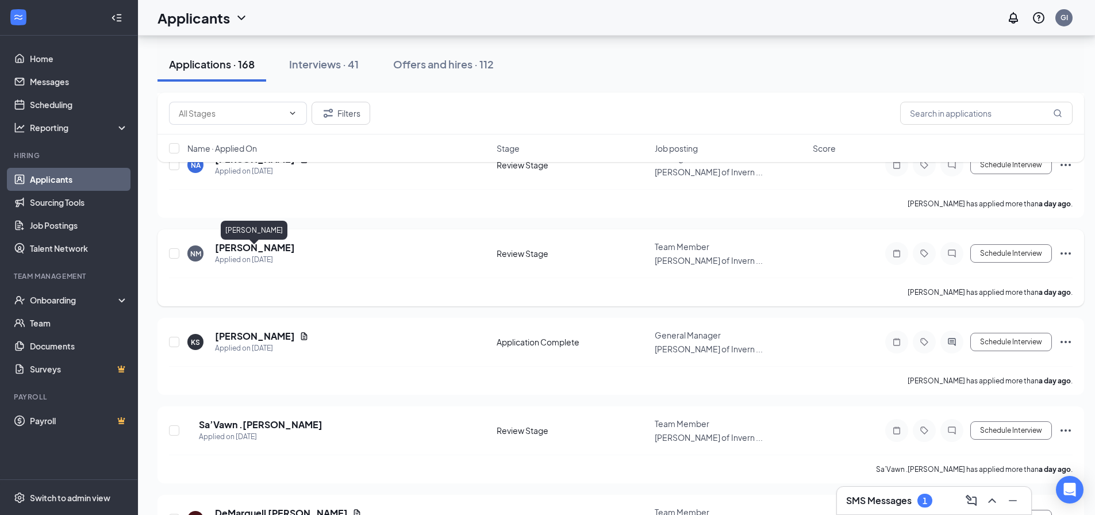
click at [256, 253] on h5 "[PERSON_NAME]" at bounding box center [255, 248] width 80 height 13
